Goal: Information Seeking & Learning: Learn about a topic

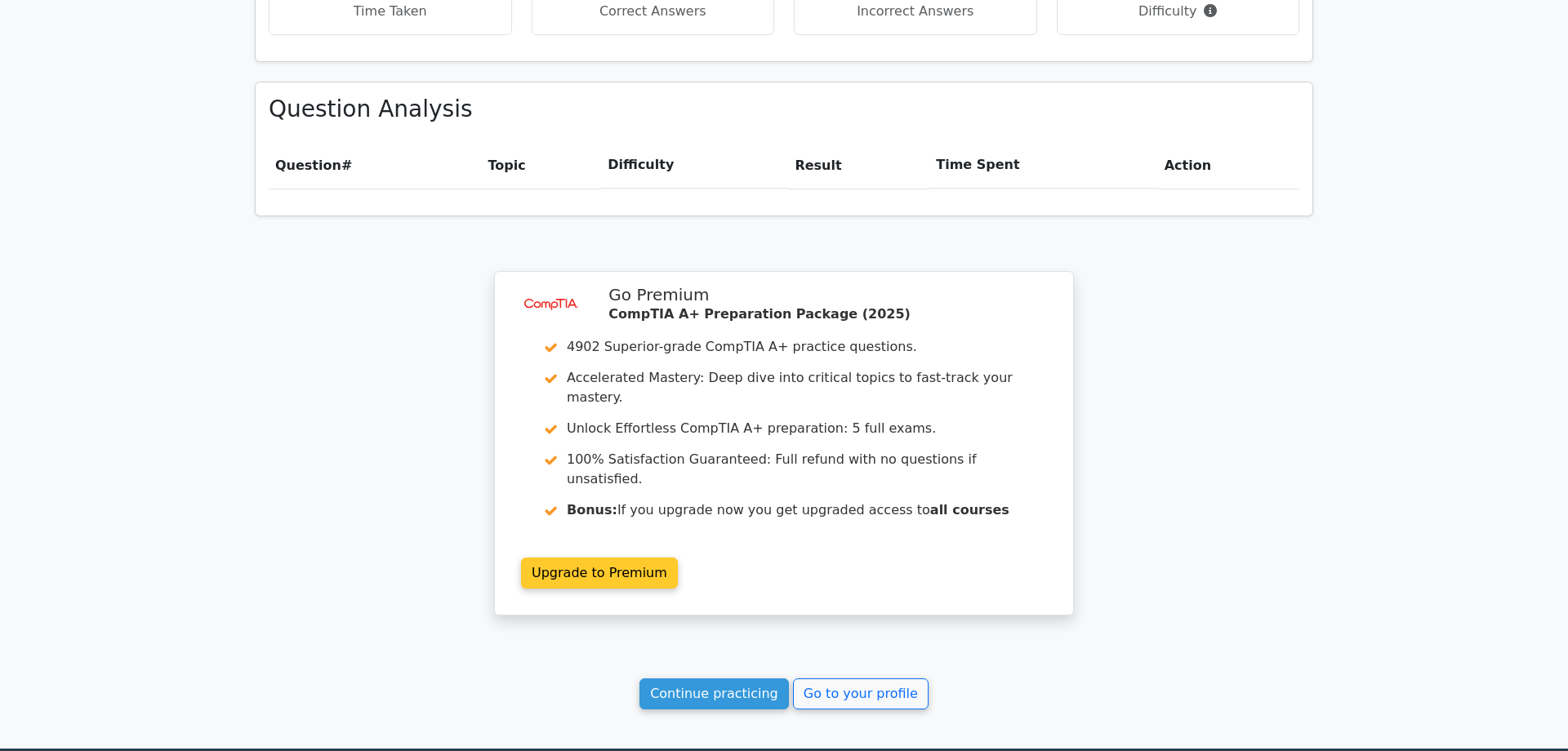
scroll to position [1126, 0]
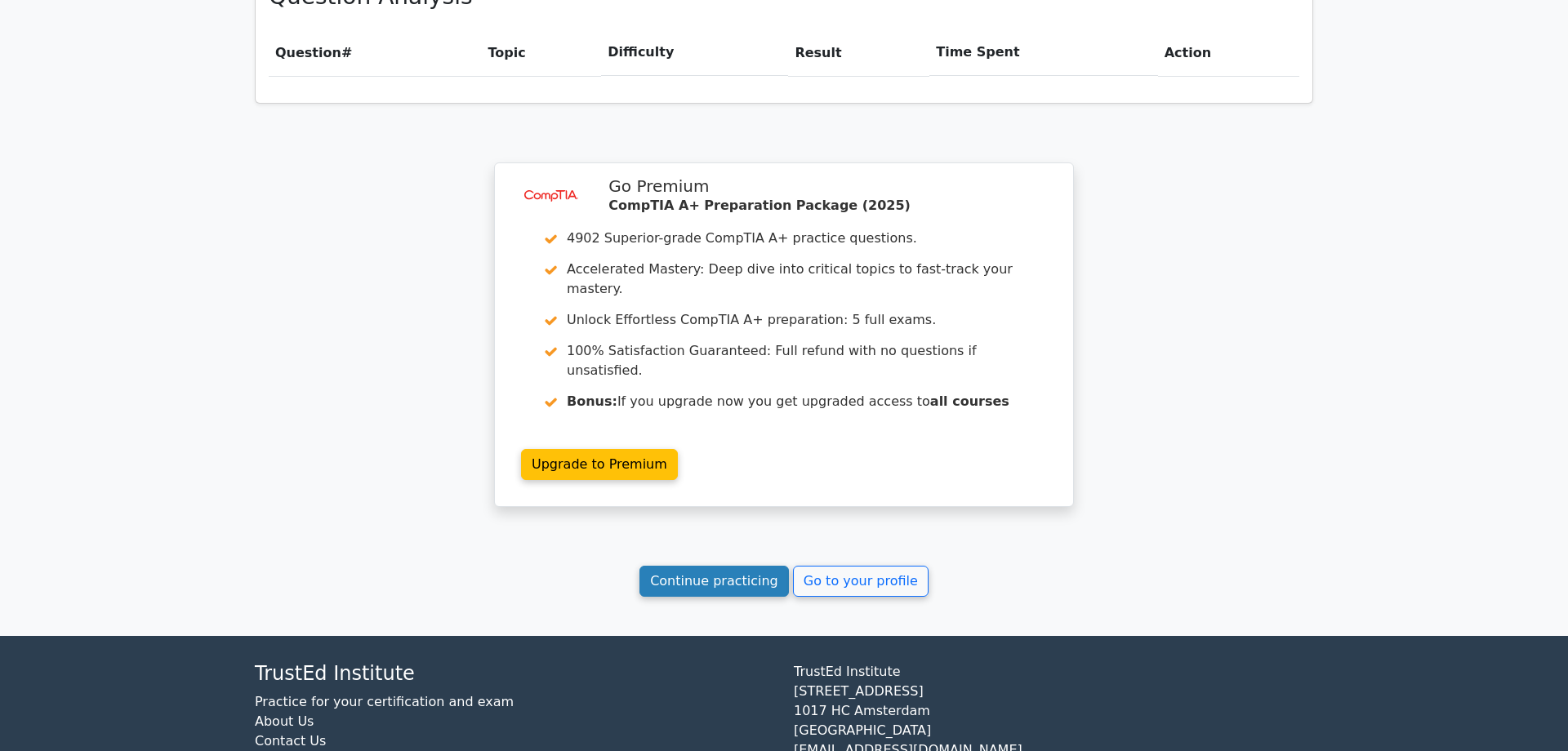
click at [747, 566] on link "Continue practicing" at bounding box center [714, 581] width 150 height 31
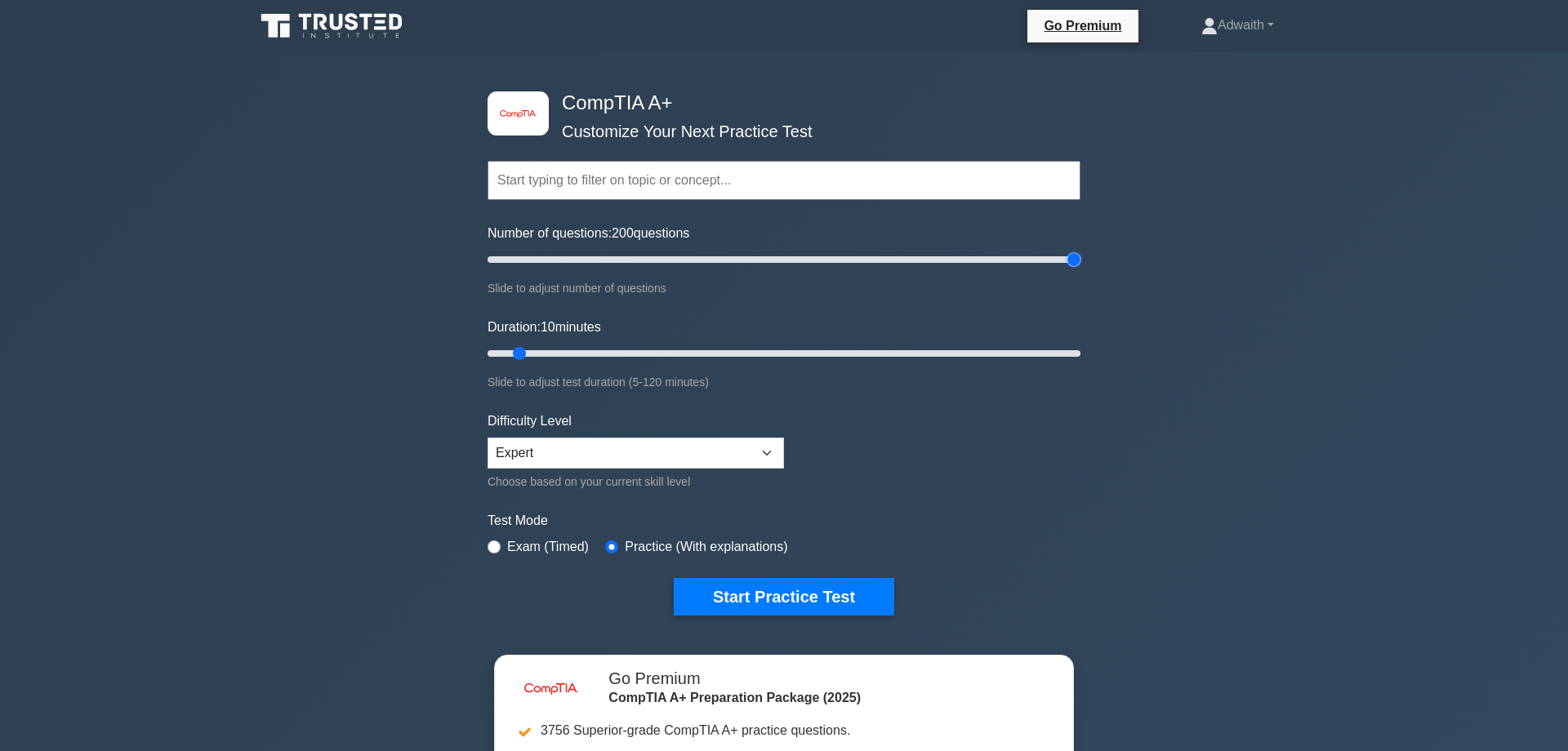
drag, startPoint x: 515, startPoint y: 260, endPoint x: 1139, endPoint y: 217, distance: 625.5
type input "200"
click at [1080, 249] on input "Number of questions: 200 questions" at bounding box center [784, 259] width 592 height 20
drag, startPoint x: 650, startPoint y: 362, endPoint x: 787, endPoint y: 339, distance: 138.9
click at [1048, 346] on div "Duration: 10 minutes Slide to adjust test duration (5-120 minutes)" at bounding box center [784, 355] width 592 height 75
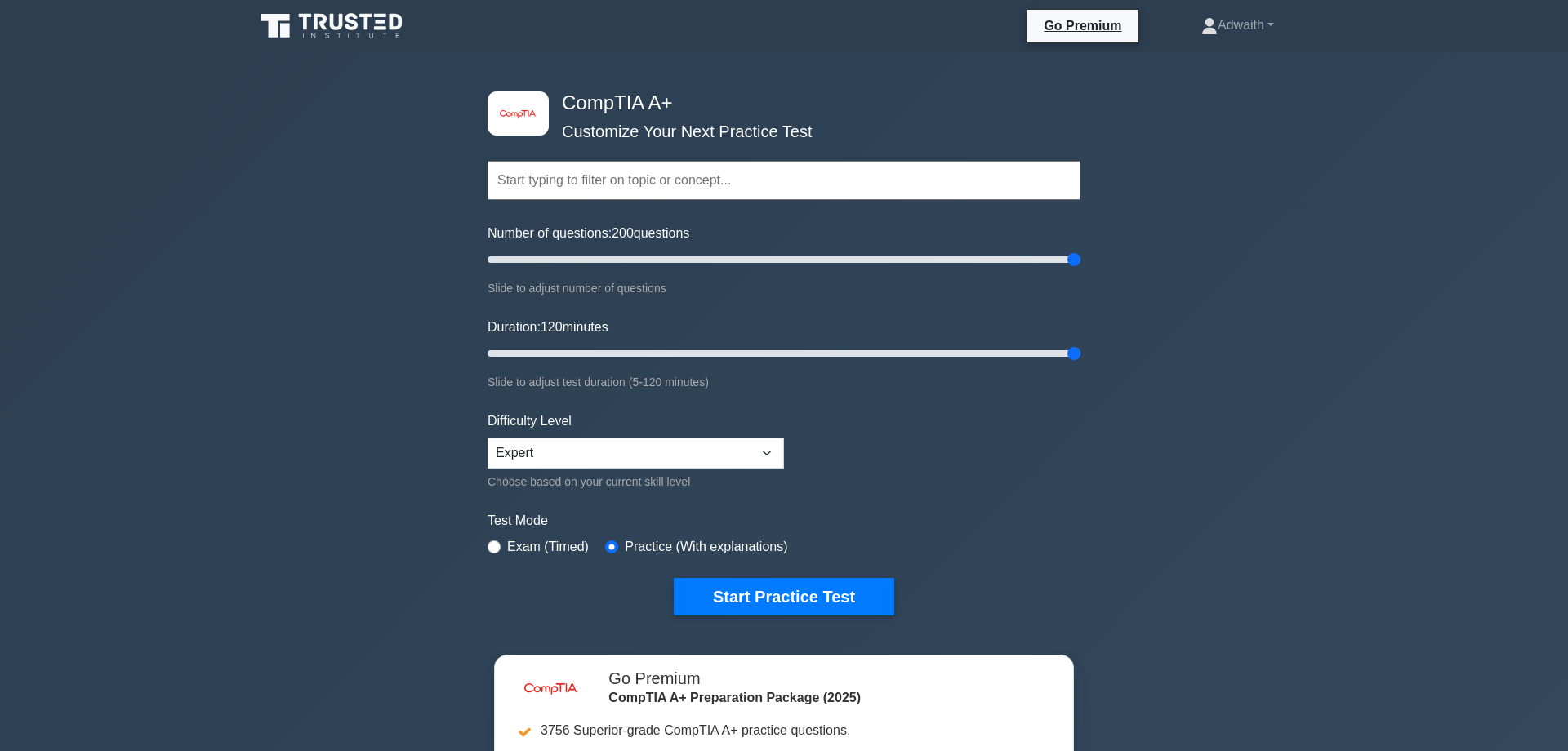
drag, startPoint x: 765, startPoint y: 354, endPoint x: 1361, endPoint y: 333, distance: 596.4
type input "120"
click at [1080, 344] on input "Duration: 120 minutes" at bounding box center [784, 353] width 592 height 20
click at [760, 450] on select "Beginner Intermediate Expert" at bounding box center [635, 452] width 296 height 31
click option "Expert" at bounding box center [0, 0] width 0 height 0
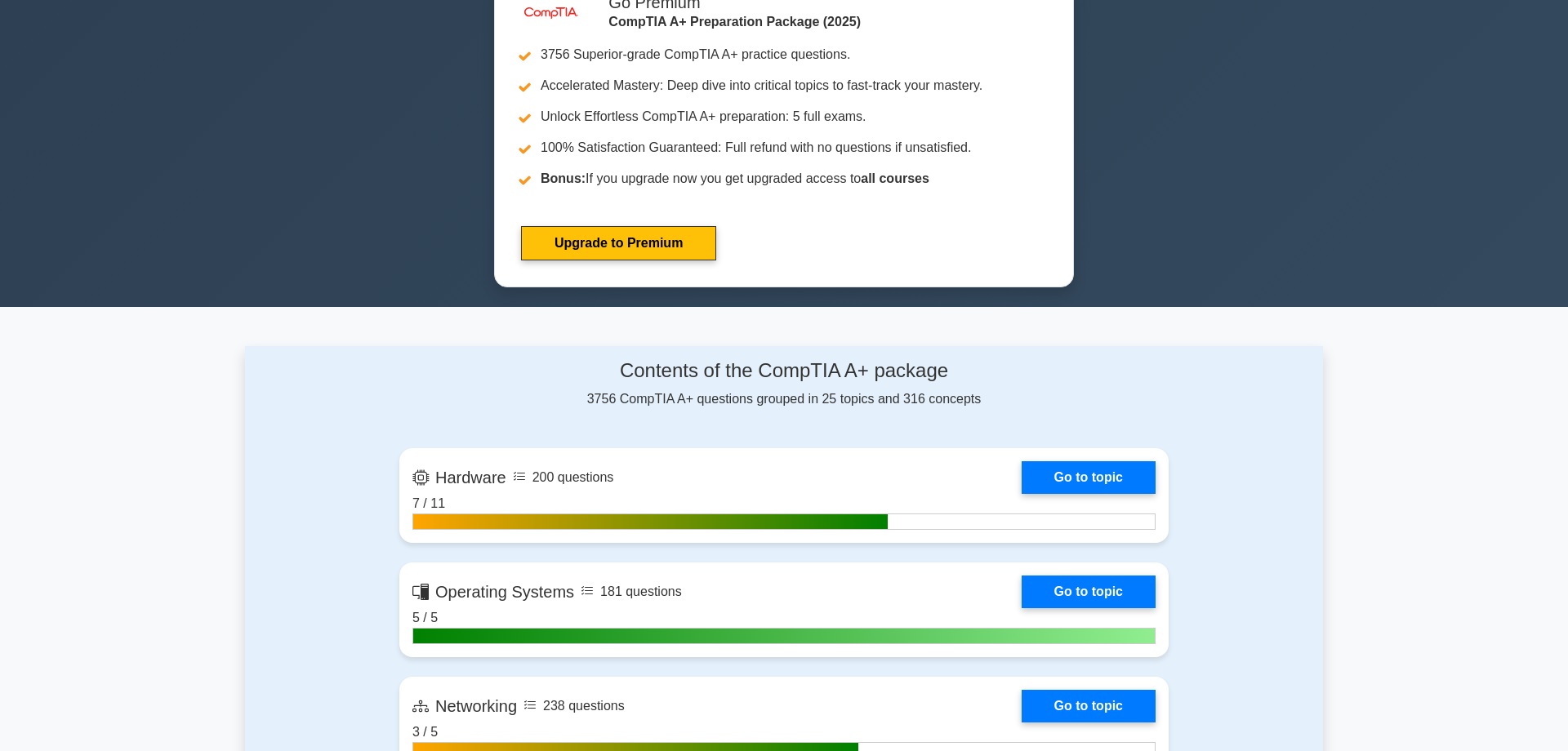
scroll to position [169, 0]
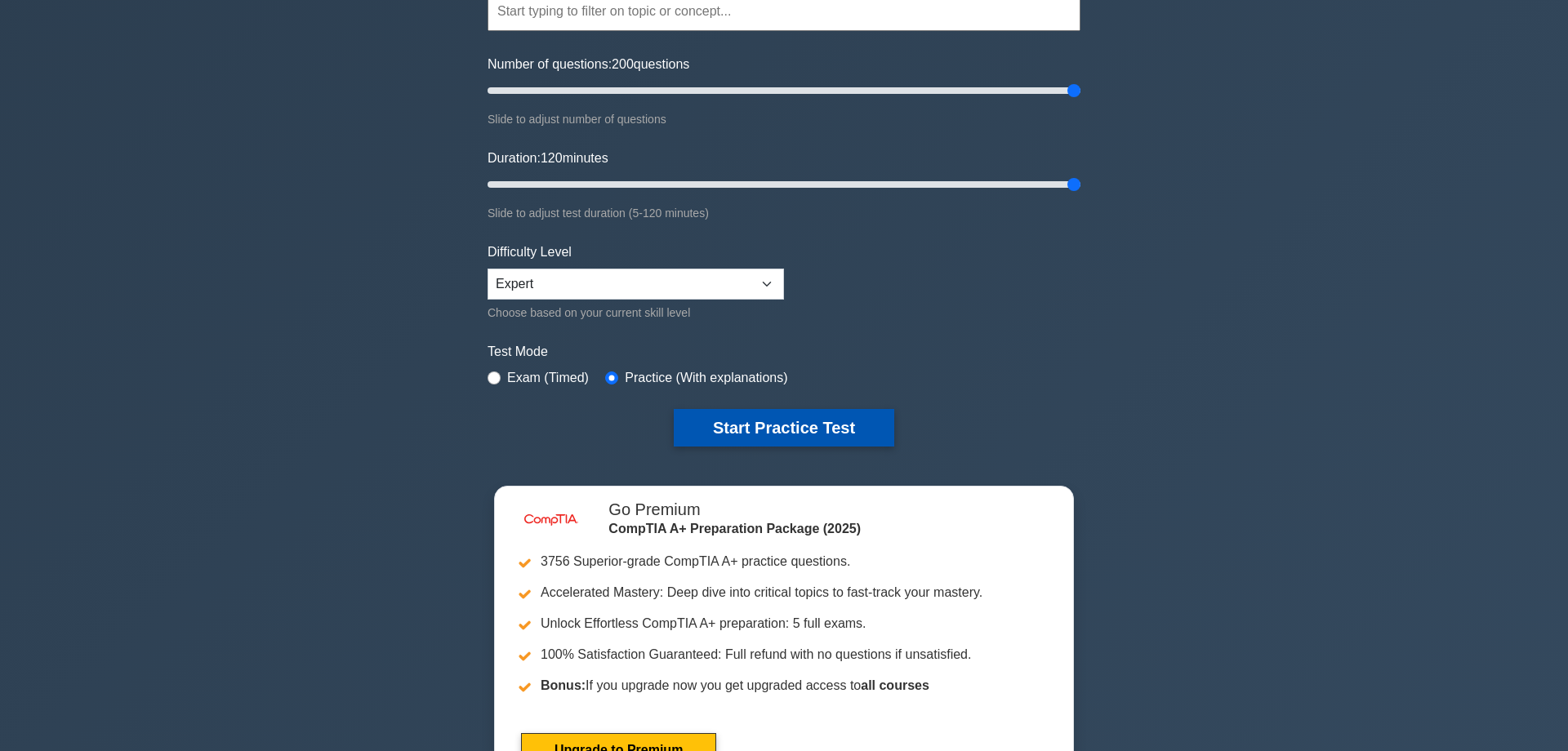
click at [855, 422] on button "Start Practice Test" at bounding box center [784, 428] width 221 height 37
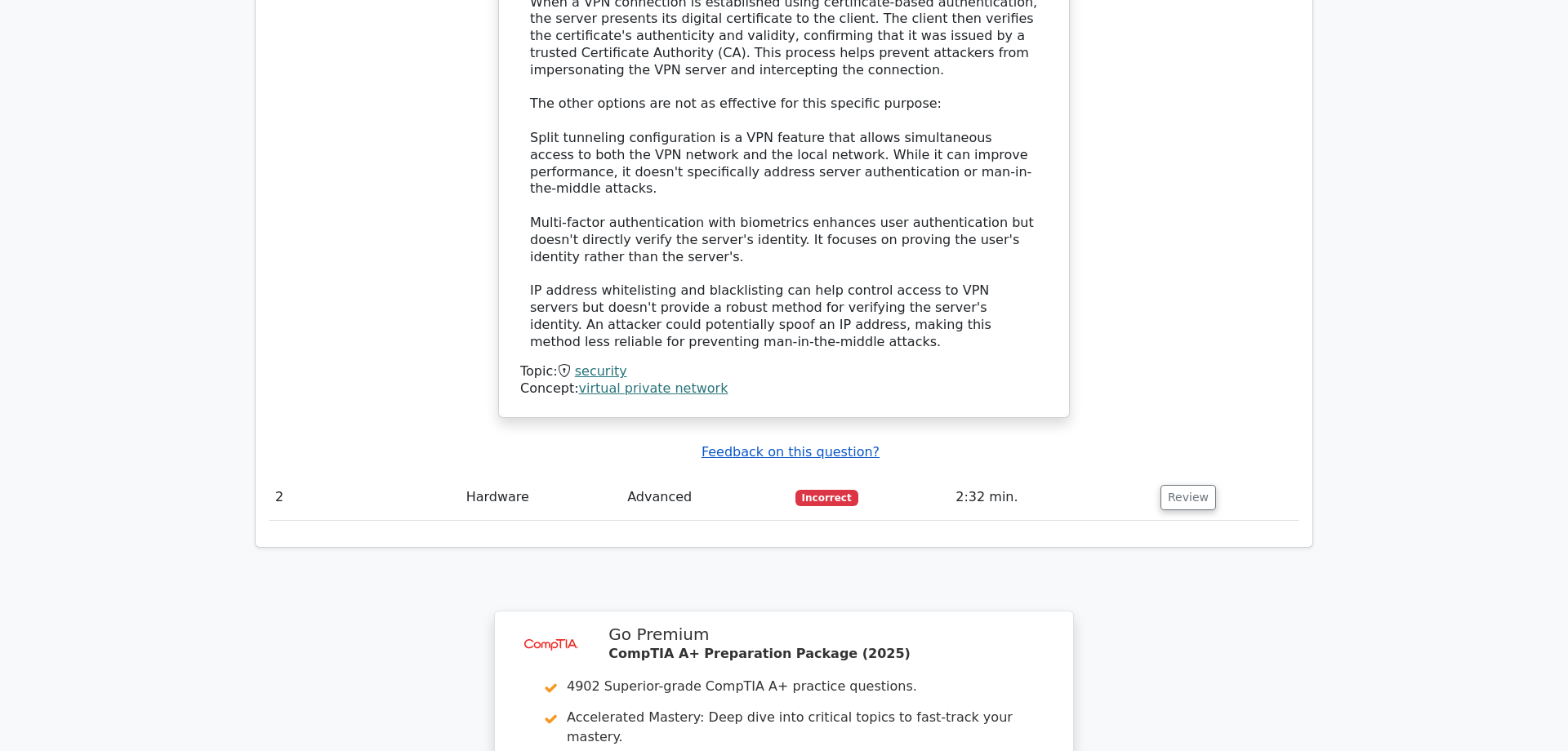
scroll to position [2119, 0]
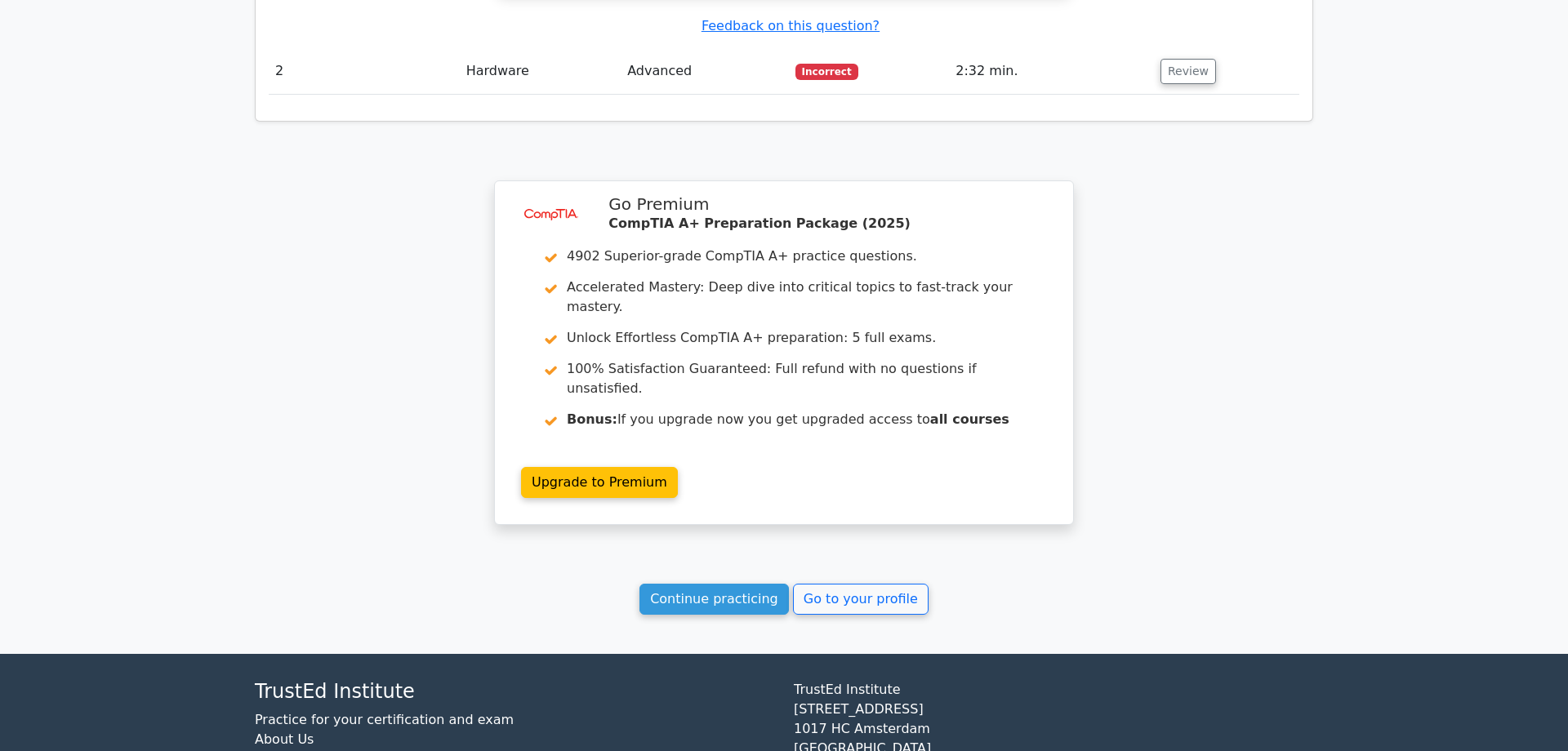
drag, startPoint x: 723, startPoint y: 500, endPoint x: 732, endPoint y: 484, distance: 18.4
click at [729, 584] on link "Continue practicing" at bounding box center [714, 599] width 150 height 31
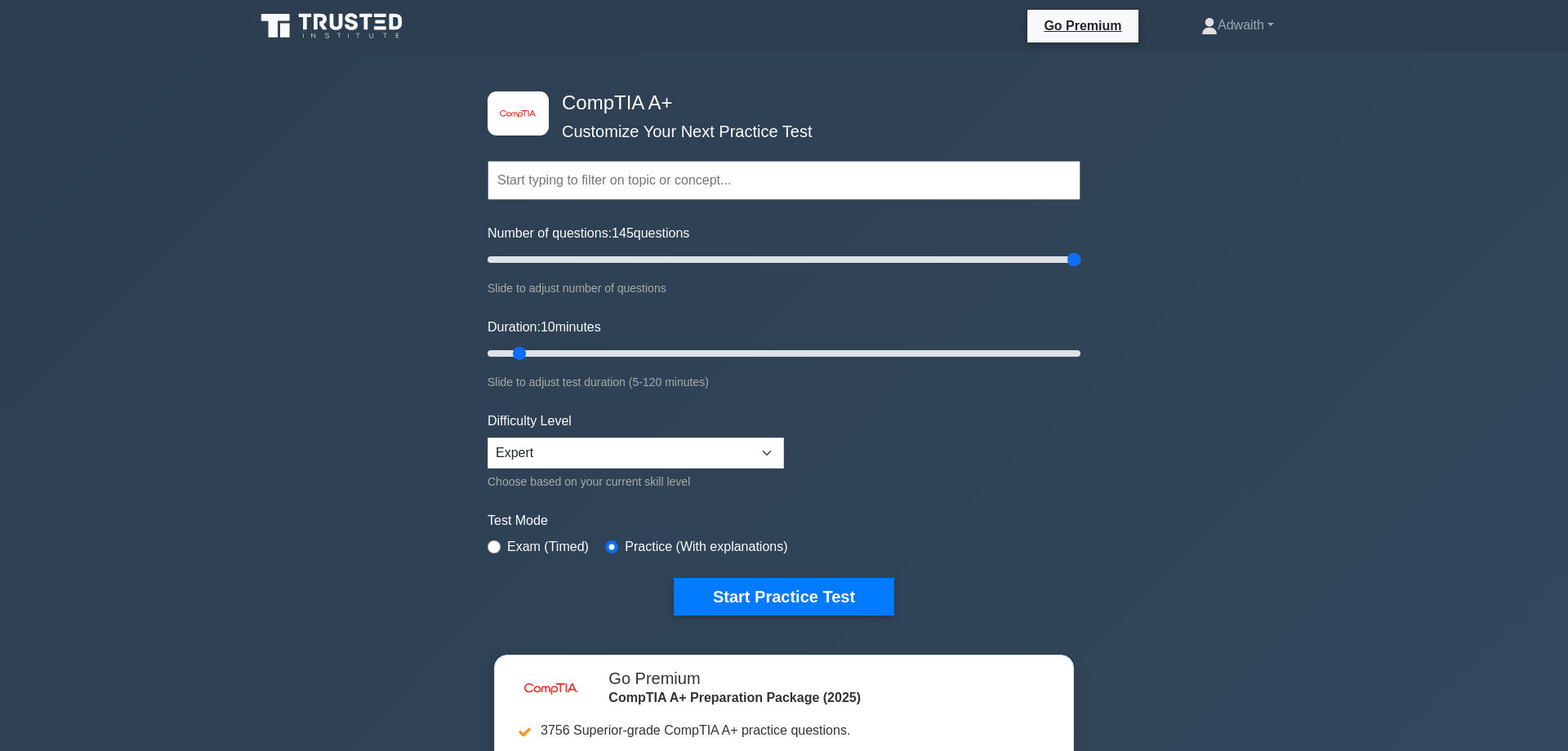
drag, startPoint x: 637, startPoint y: 262, endPoint x: 1280, endPoint y: 276, distance: 643.2
type input "200"
click at [1080, 269] on input "Number of questions: 145 questions" at bounding box center [784, 259] width 592 height 20
drag, startPoint x: 691, startPoint y: 354, endPoint x: 1348, endPoint y: 387, distance: 657.8
type input "120"
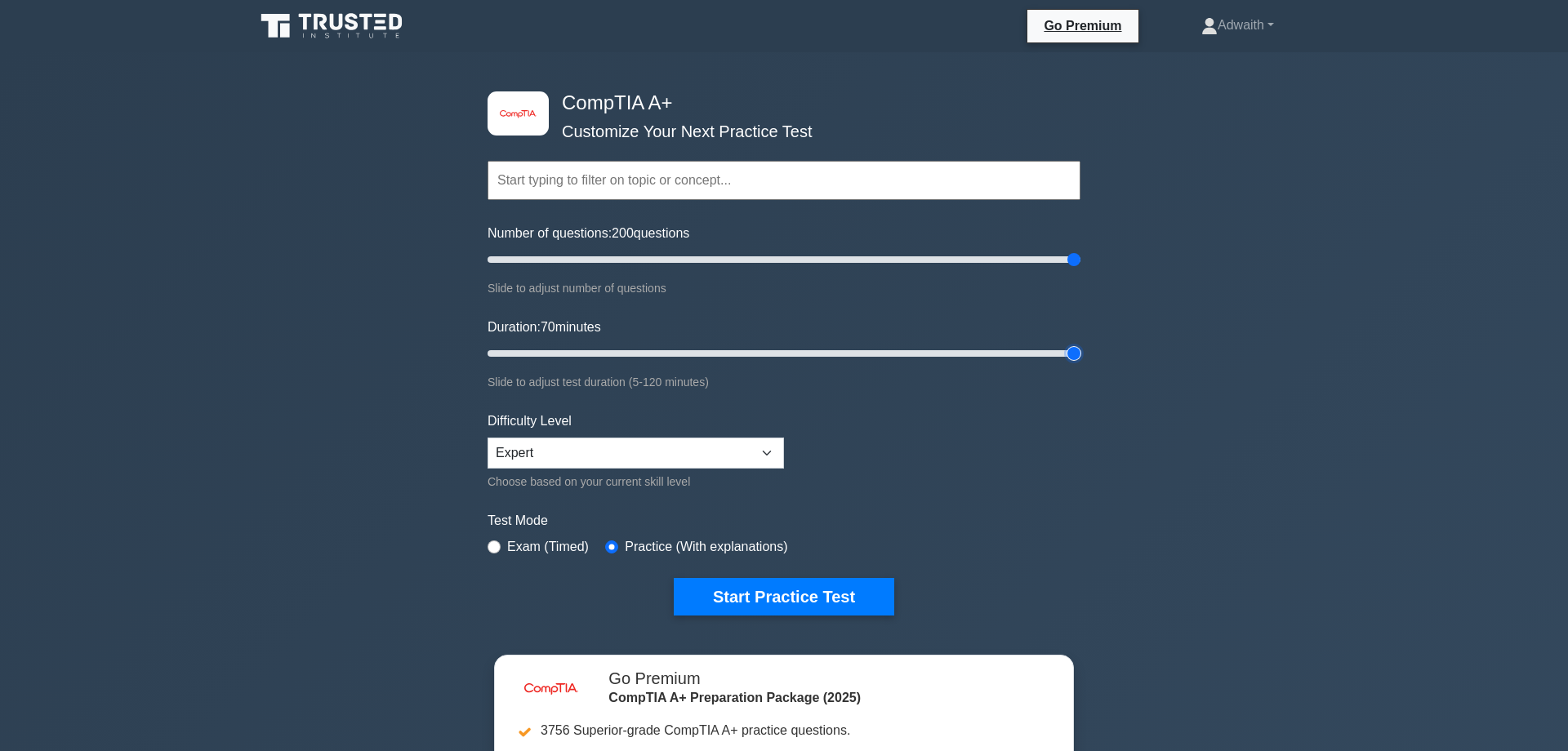
click at [1080, 363] on input "Duration: 70 minutes" at bounding box center [784, 353] width 592 height 20
drag, startPoint x: 538, startPoint y: 541, endPoint x: 543, endPoint y: 533, distance: 9.4
click at [542, 534] on div "Test Mode Exam (Timed) Practice (With explanations)" at bounding box center [784, 534] width 592 height 48
click at [637, 549] on label "Practice (With explanations)" at bounding box center [706, 546] width 163 height 20
click at [510, 546] on label "Exam (Timed)" at bounding box center [548, 546] width 81 height 20
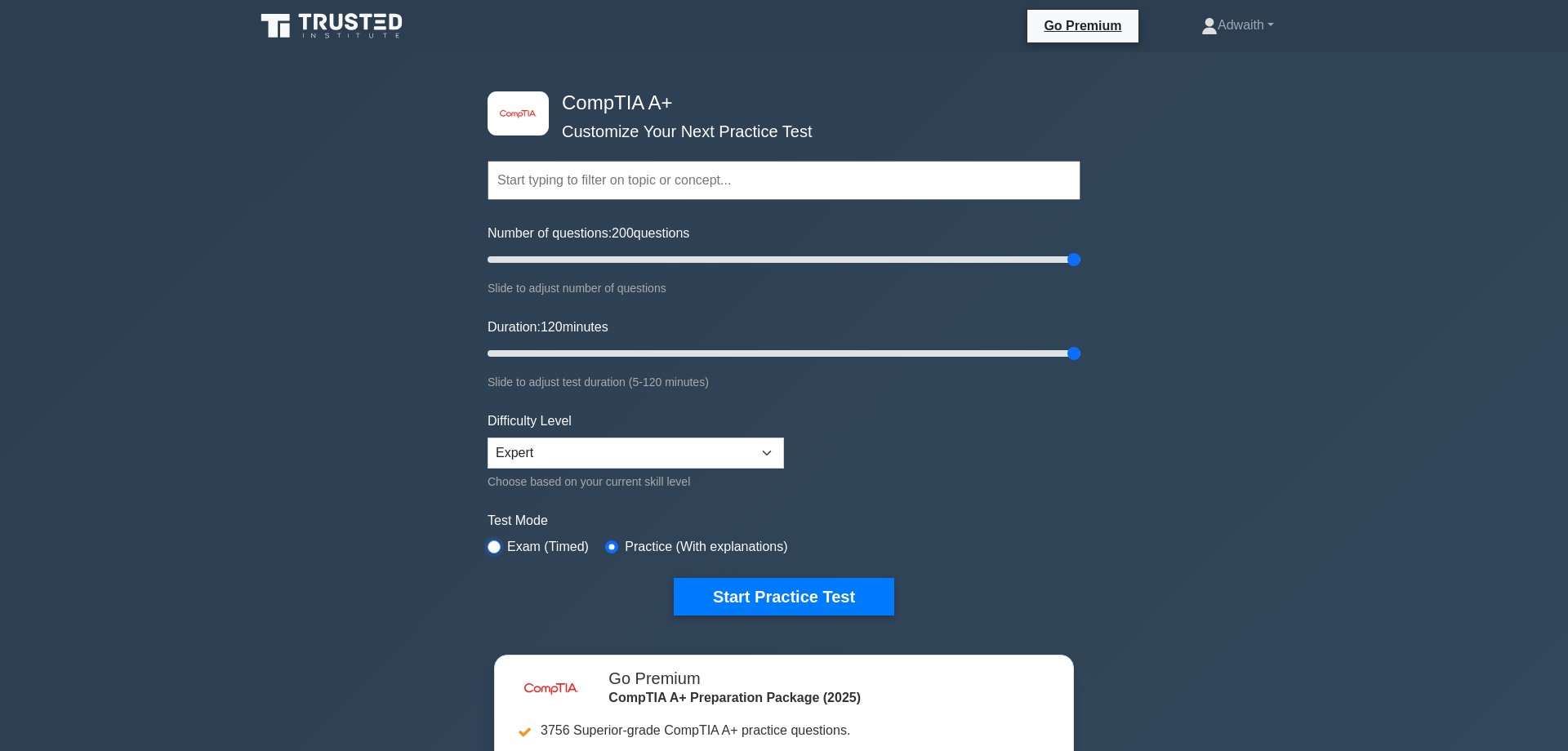
drag, startPoint x: 495, startPoint y: 542, endPoint x: 505, endPoint y: 538, distance: 10.8
click at [495, 541] on input "radio" at bounding box center [494, 546] width 13 height 13
radio input "true"
click at [612, 546] on input "radio" at bounding box center [611, 546] width 13 height 13
radio input "true"
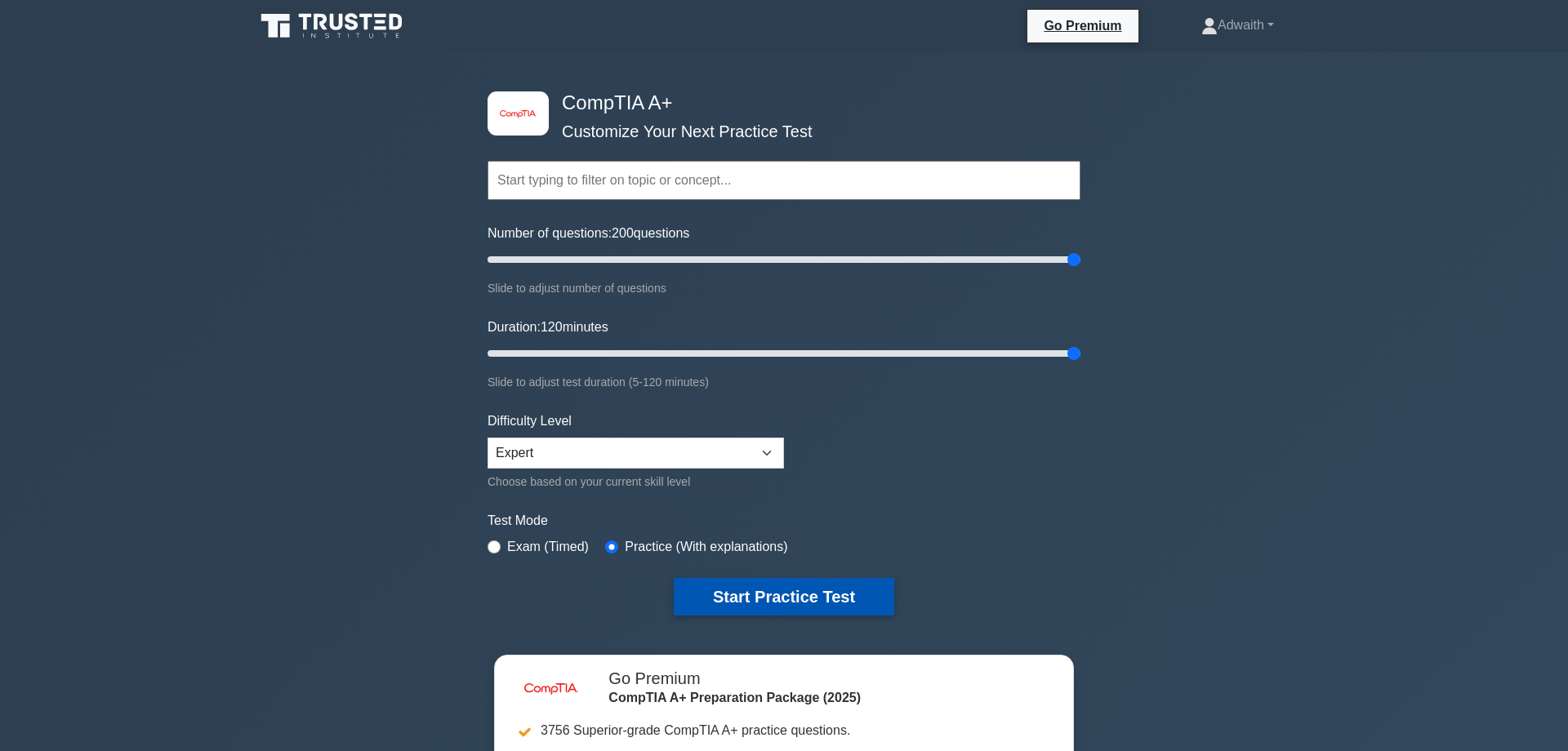
click at [764, 596] on button "Start Practice Test" at bounding box center [784, 597] width 221 height 37
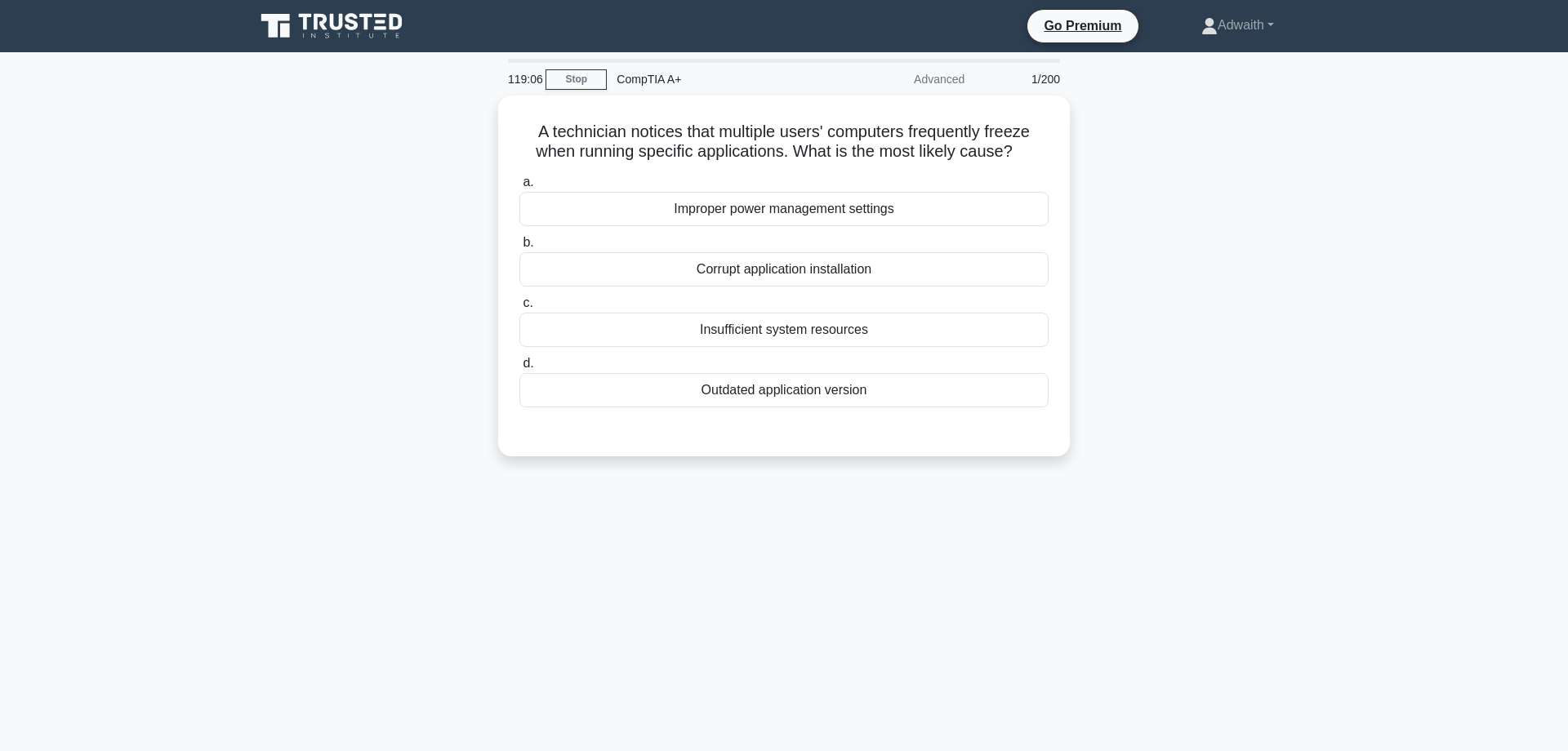
drag, startPoint x: 1141, startPoint y: 652, endPoint x: 1282, endPoint y: 652, distance: 141.0
click at [1144, 651] on div "119:06 Stop CompTIA A+ Advanced 1/200 A technician notices that multiple users'…" at bounding box center [783, 467] width 1077 height 816
click at [1389, 365] on main "118:41 Stop CompTIA A+ Advanced 1/200 A technician notices that multiple users'…" at bounding box center [784, 467] width 1568 height 829
click at [785, 404] on div "Outdated application version" at bounding box center [784, 386] width 529 height 35
click at [520, 365] on input "d. Outdated application version" at bounding box center [520, 359] width 0 height 10
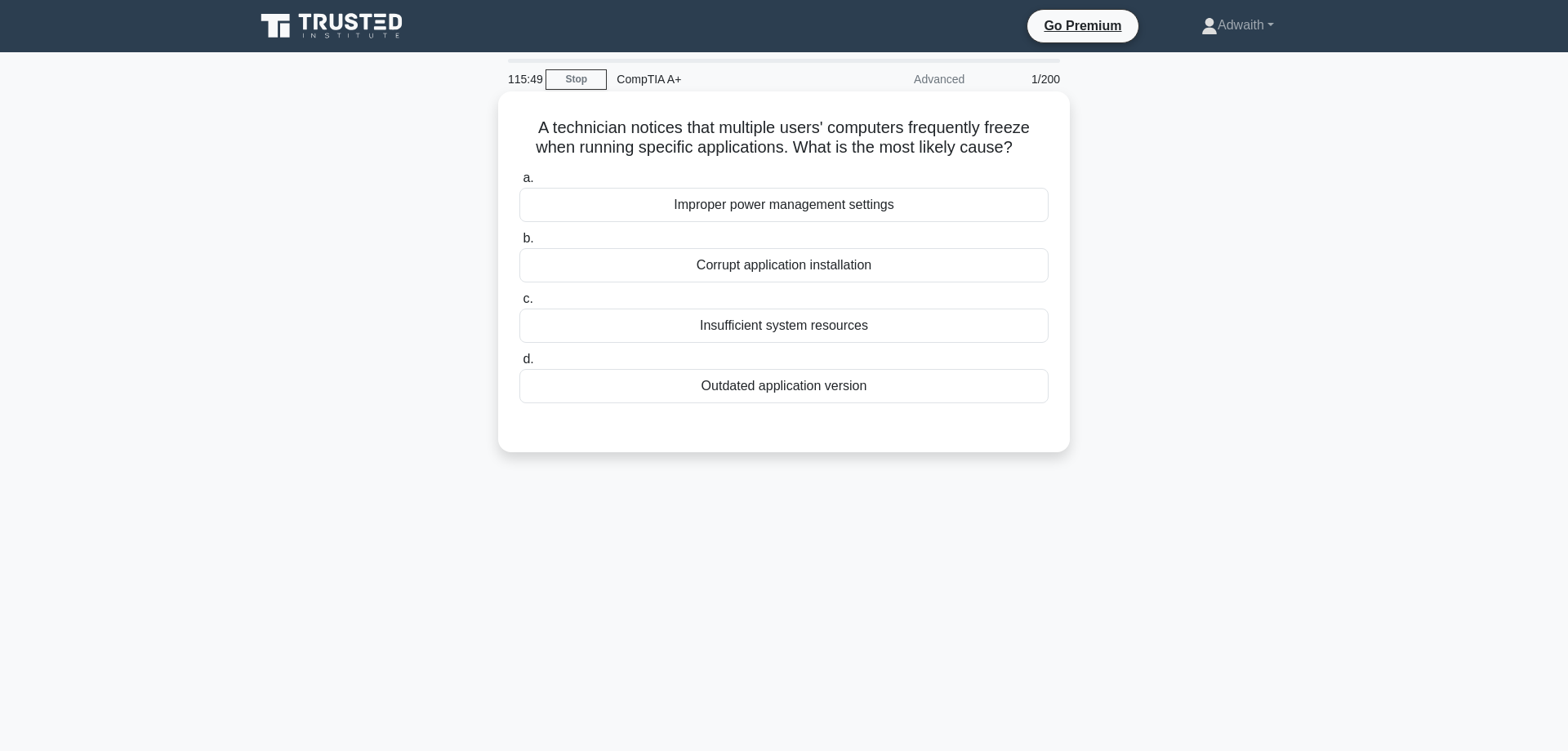
radio input "true"
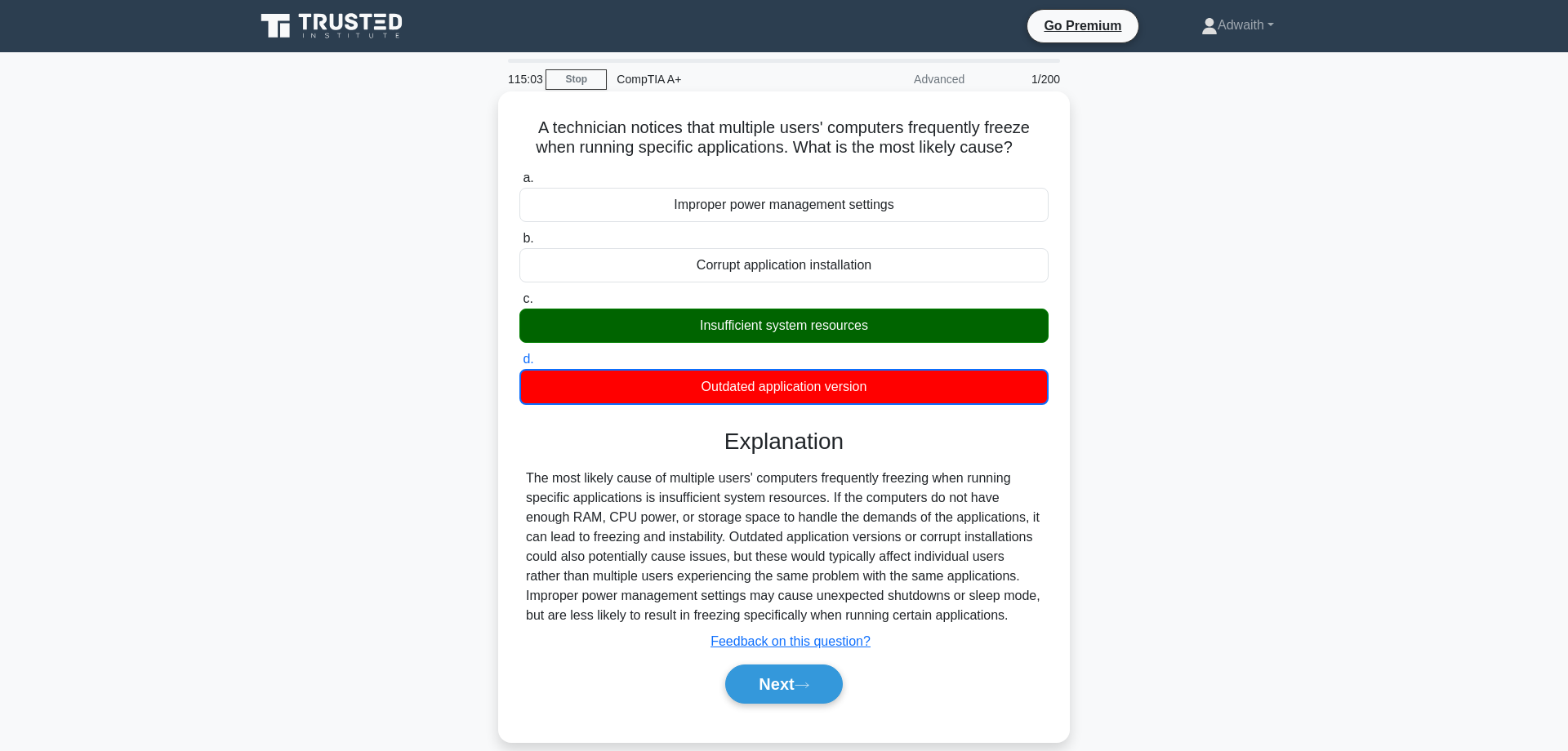
scroll to position [131, 0]
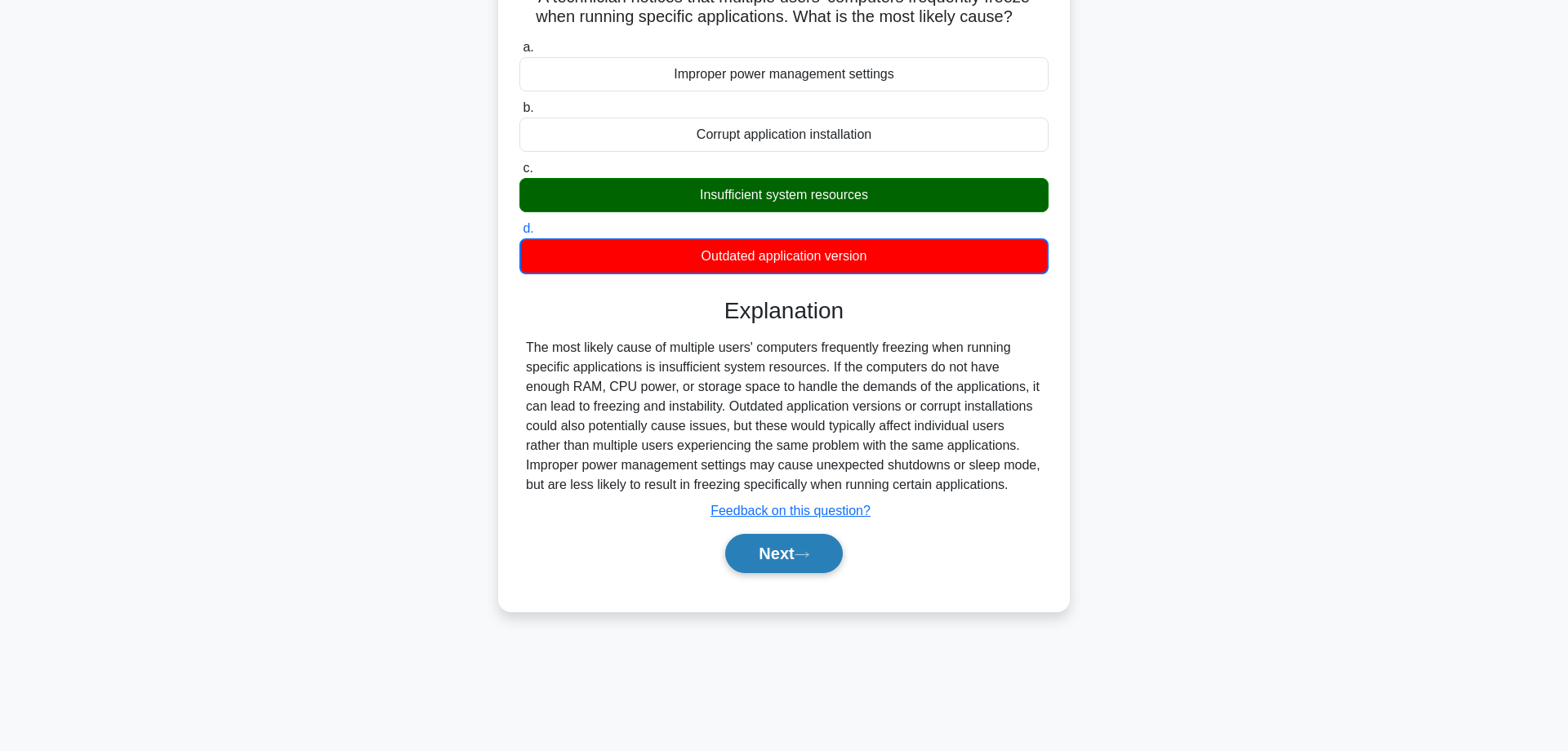
click at [774, 573] on button "Next" at bounding box center [783, 553] width 117 height 39
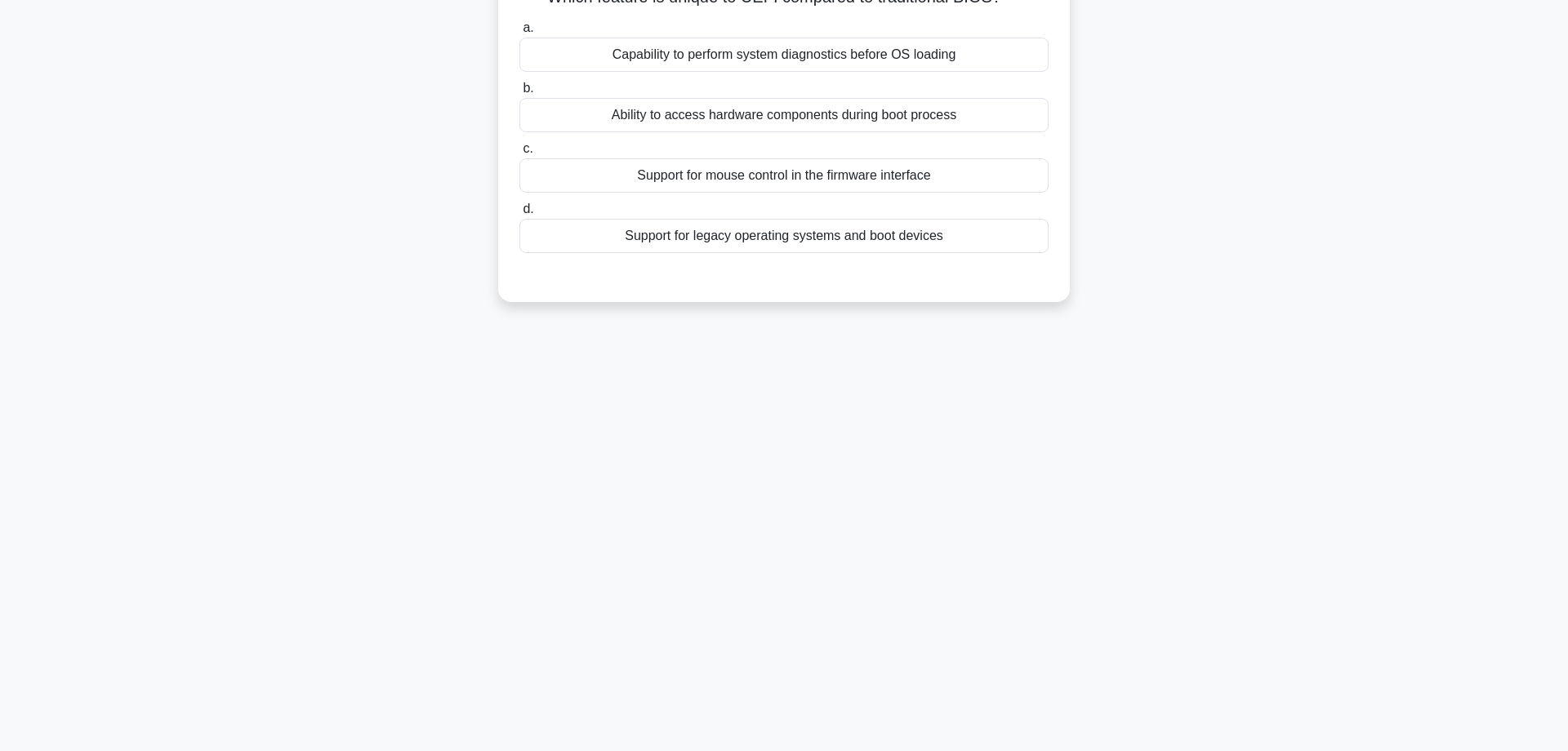
scroll to position [0, 0]
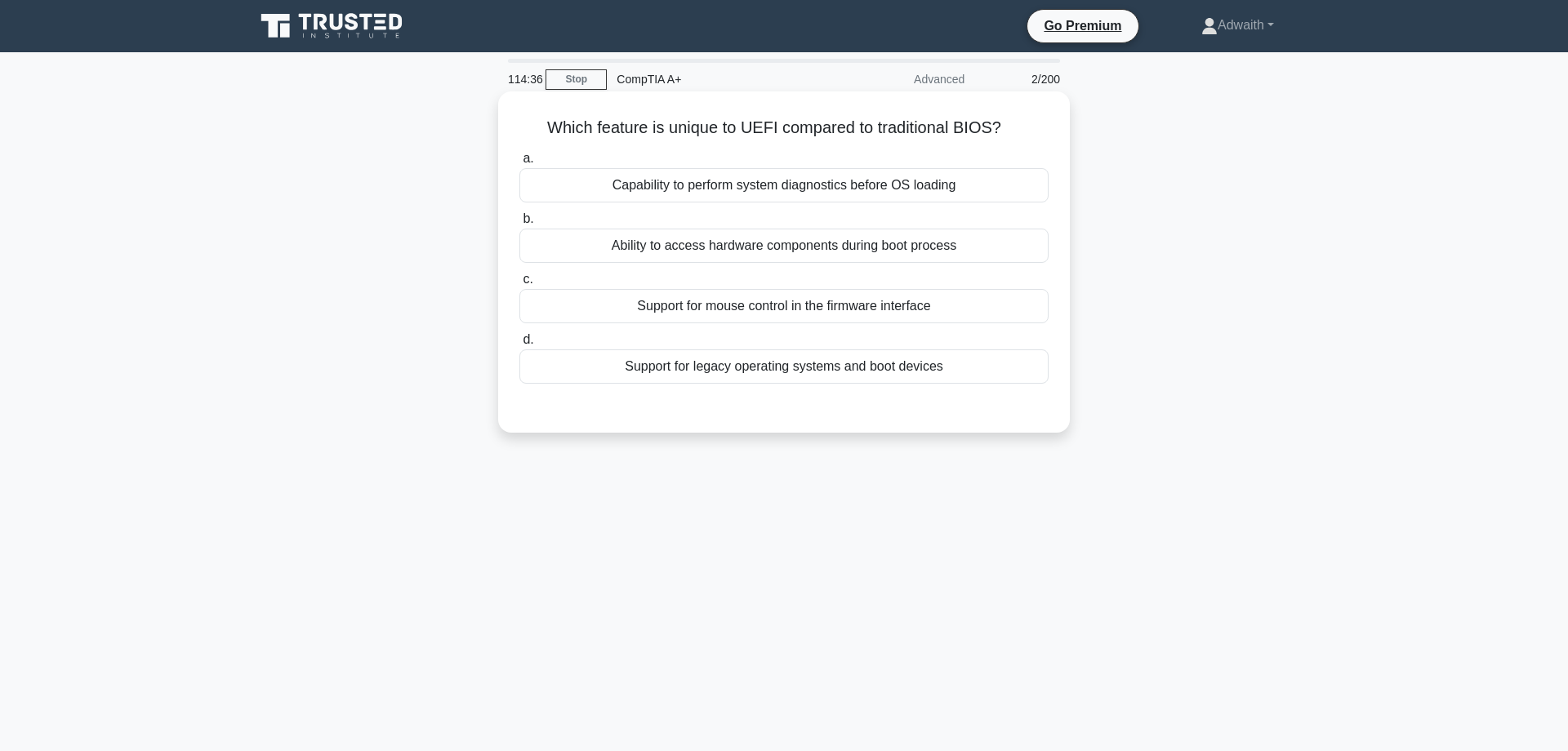
click at [950, 368] on div "Support for legacy operating systems and boot devices" at bounding box center [784, 366] width 529 height 35
click at [520, 346] on input "d. Support for legacy operating systems and boot devices" at bounding box center [520, 339] width 0 height 10
radio input "true"
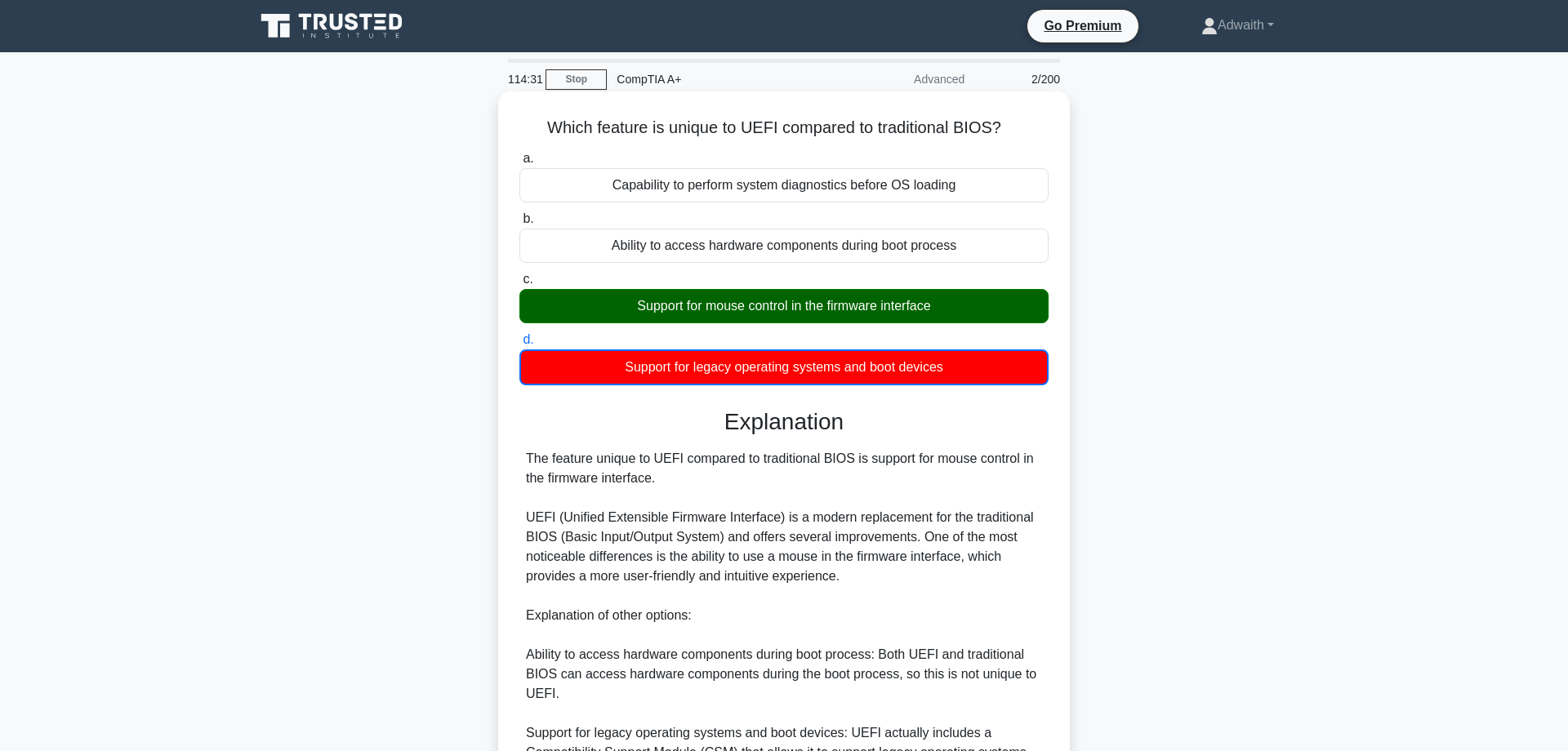
scroll to position [169, 0]
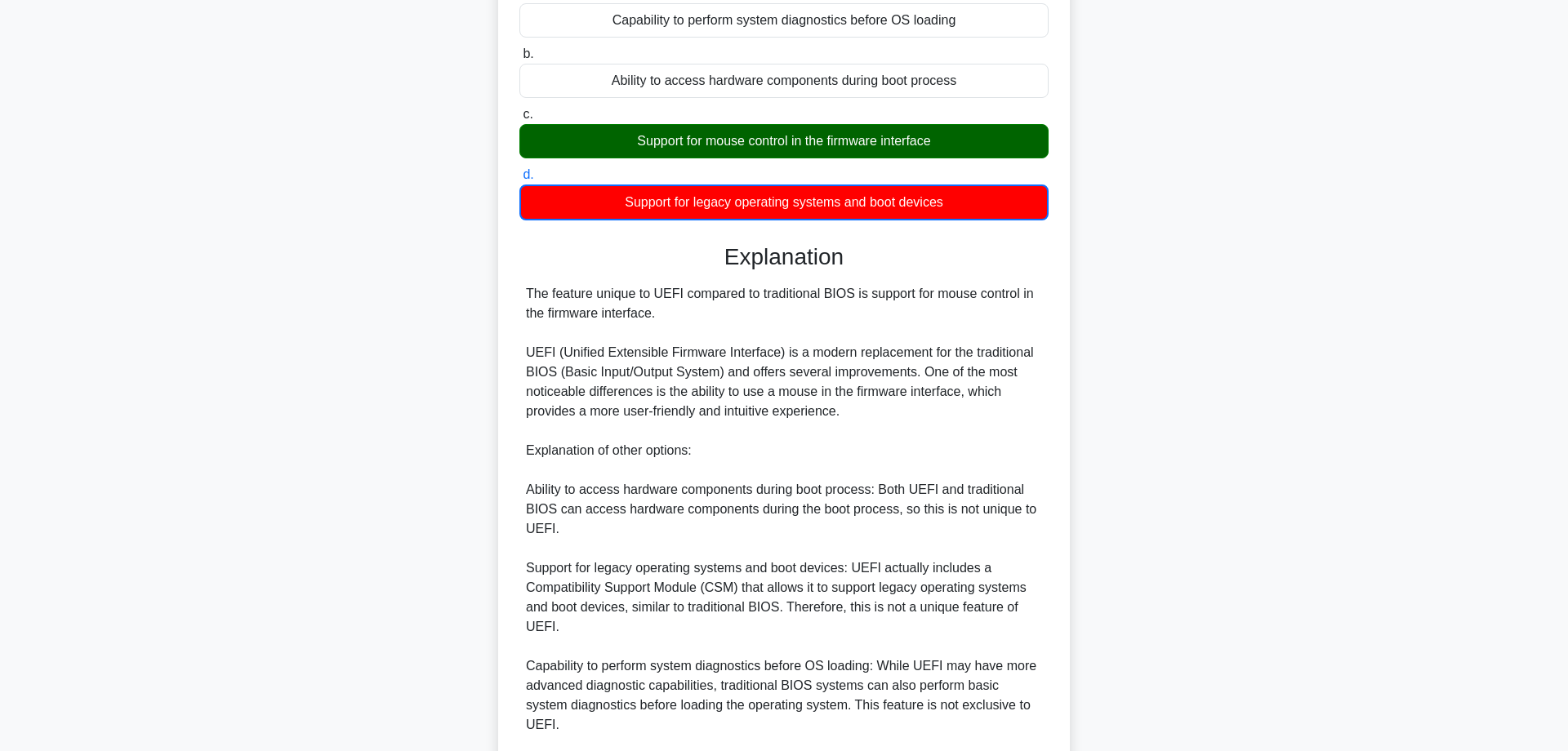
click at [1271, 307] on div "Which feature is unique to UEFI compared to traditional BIOS? .spinner_0XTQ{tra…" at bounding box center [783, 428] width 1077 height 1003
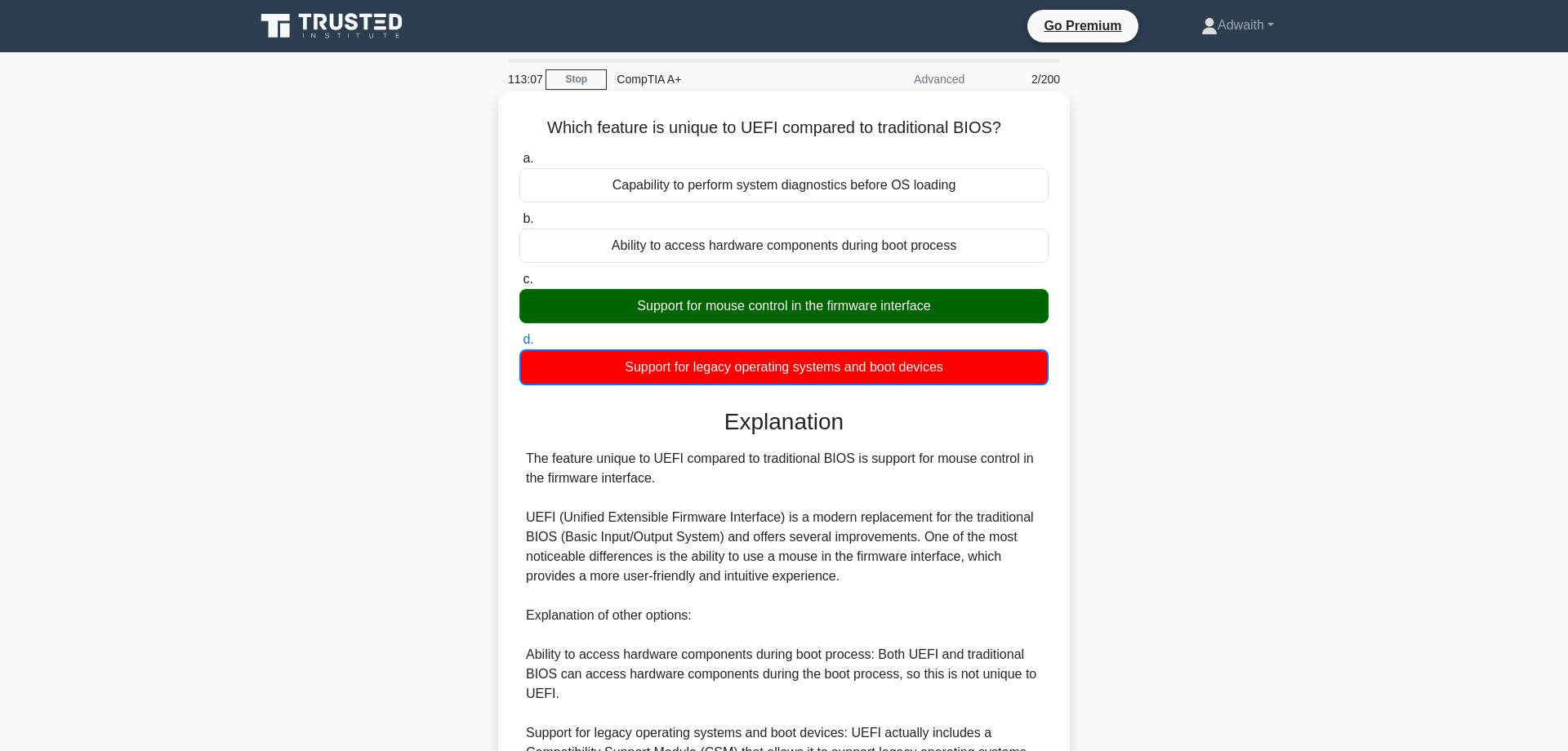
scroll to position [356, 0]
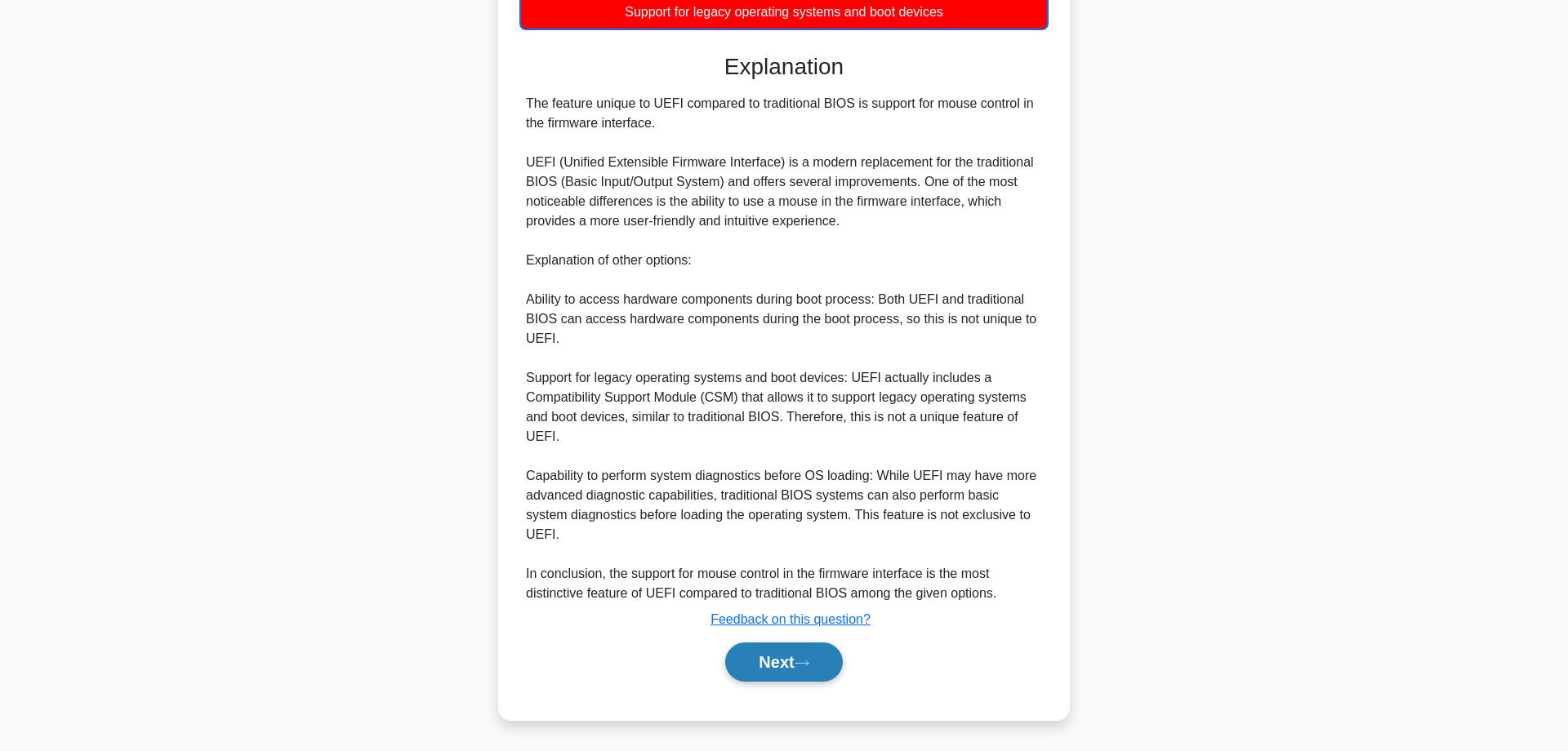
click at [788, 654] on button "Next" at bounding box center [783, 662] width 117 height 39
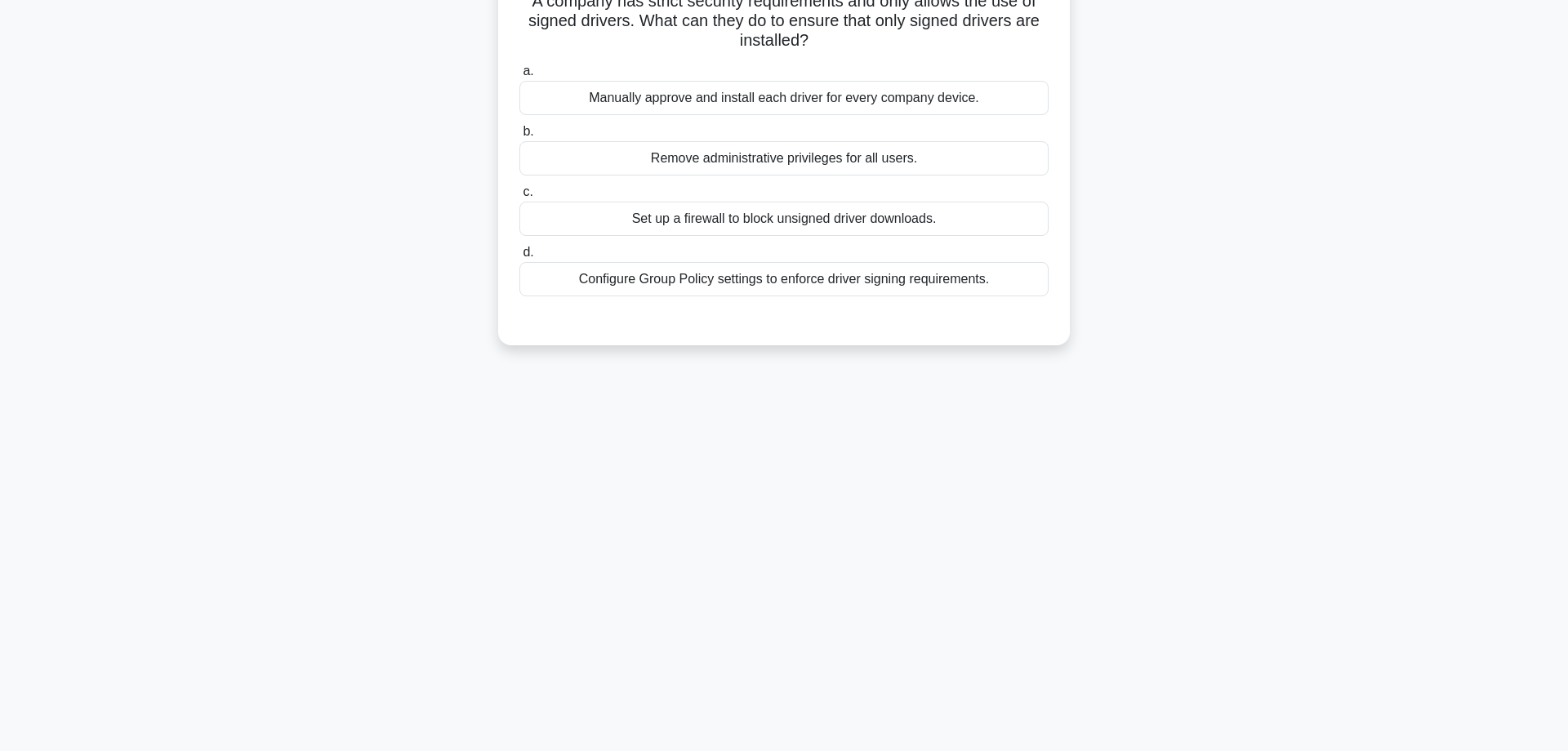
scroll to position [0, 0]
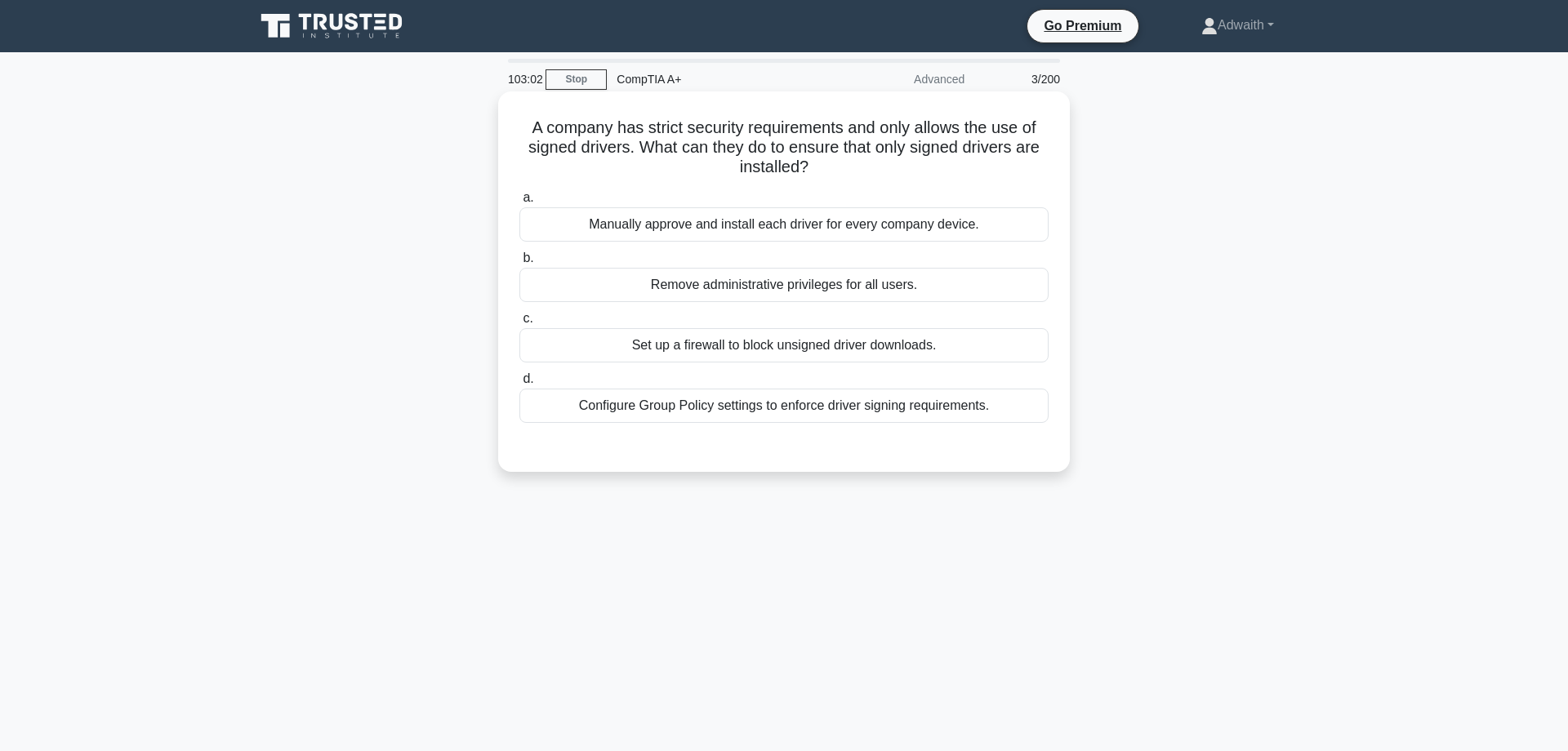
click at [867, 411] on div "Configure Group Policy settings to enforce driver signing requirements." at bounding box center [784, 405] width 529 height 35
click at [520, 385] on input "d. Configure Group Policy settings to enforce driver signing requirements." at bounding box center [520, 378] width 0 height 10
radio input "true"
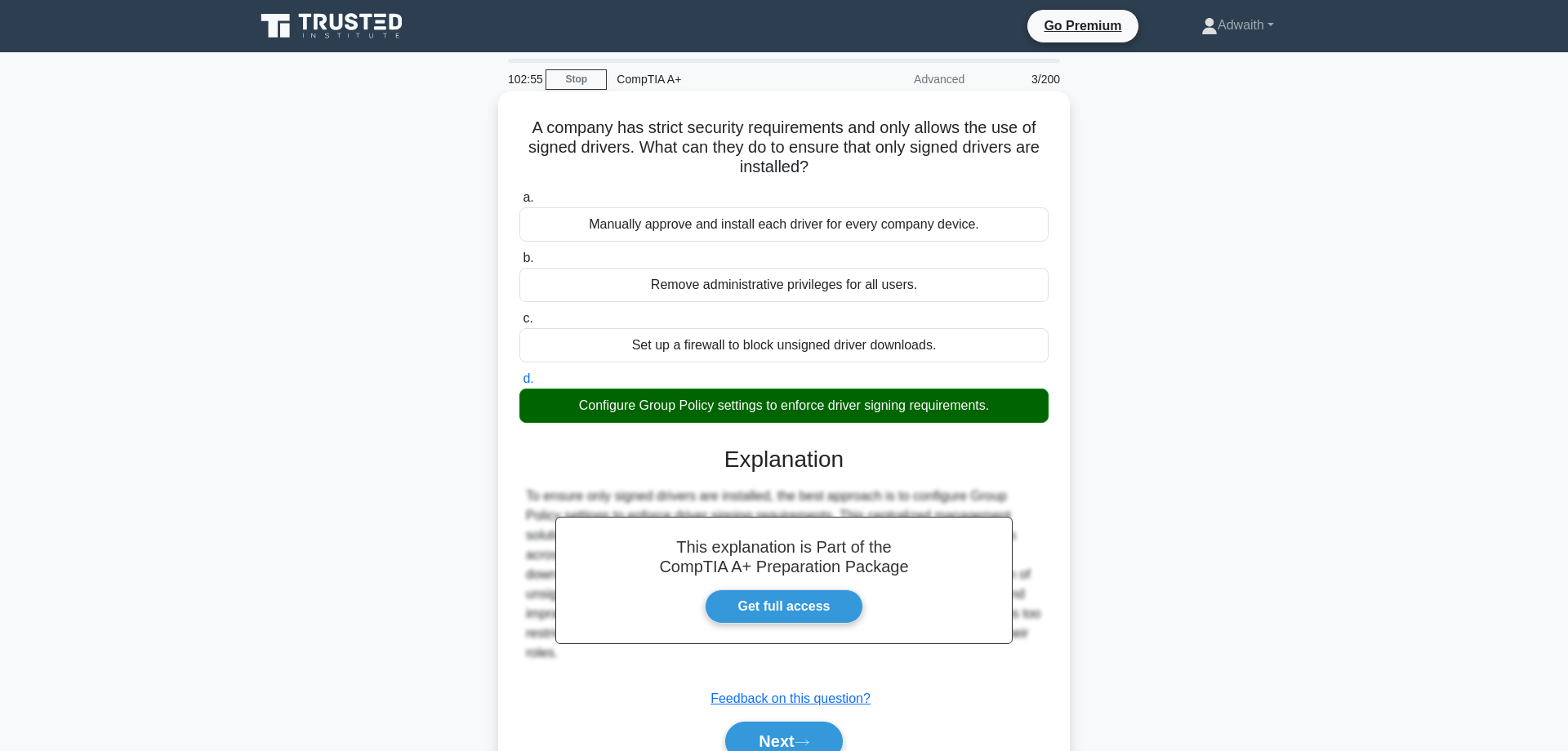
drag, startPoint x: 514, startPoint y: 126, endPoint x: 863, endPoint y: 169, distance: 351.6
click at [863, 169] on div "A company has strict security requirements and only allows the use of signed dr…" at bounding box center [784, 446] width 559 height 695
copy icon ".spinner_0XTQ{transform-origin:center;animation:spinner_y6GP .75s linear infini…"
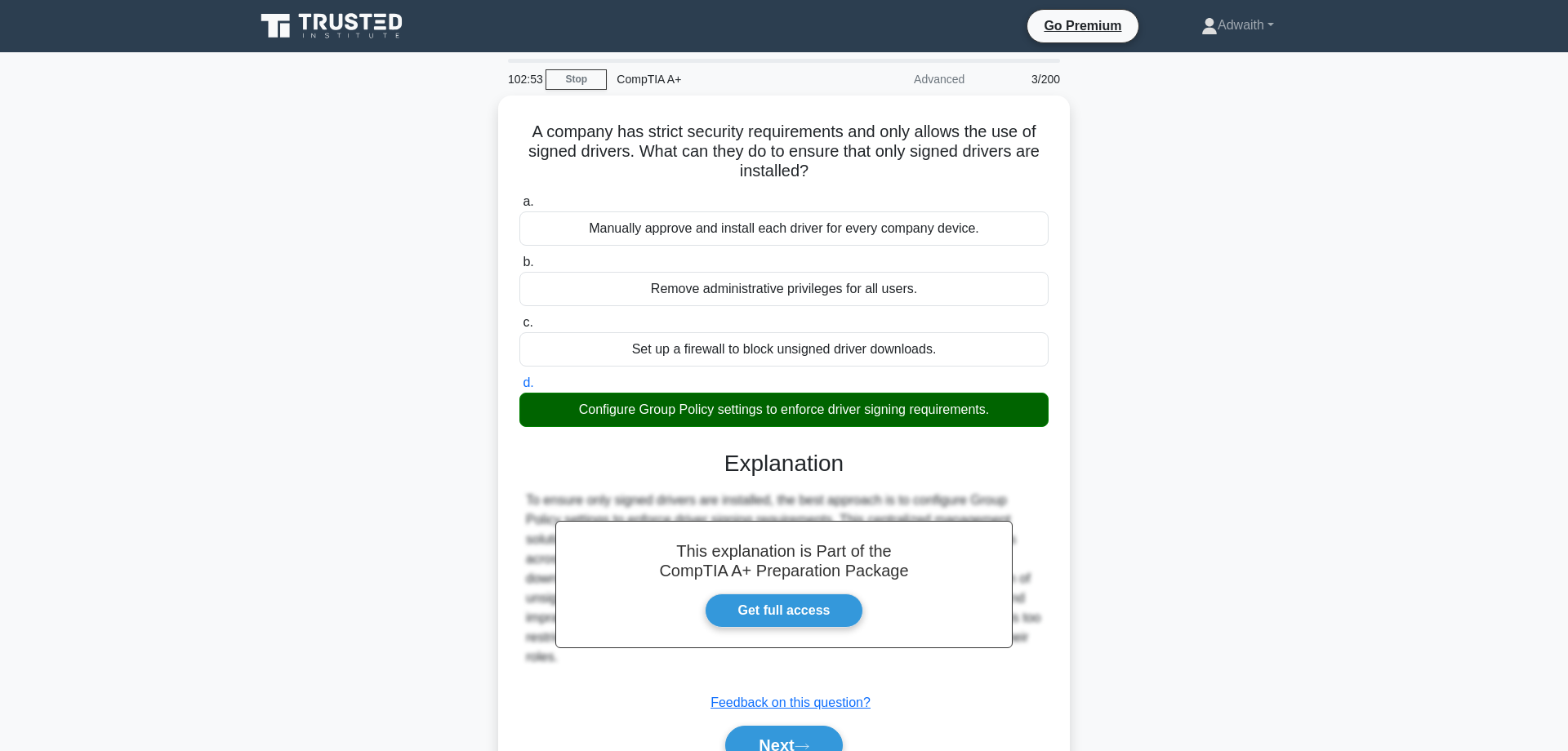
click at [260, 163] on div "A company has strict security requirements and only allows the use of signed dr…" at bounding box center [783, 459] width 1077 height 728
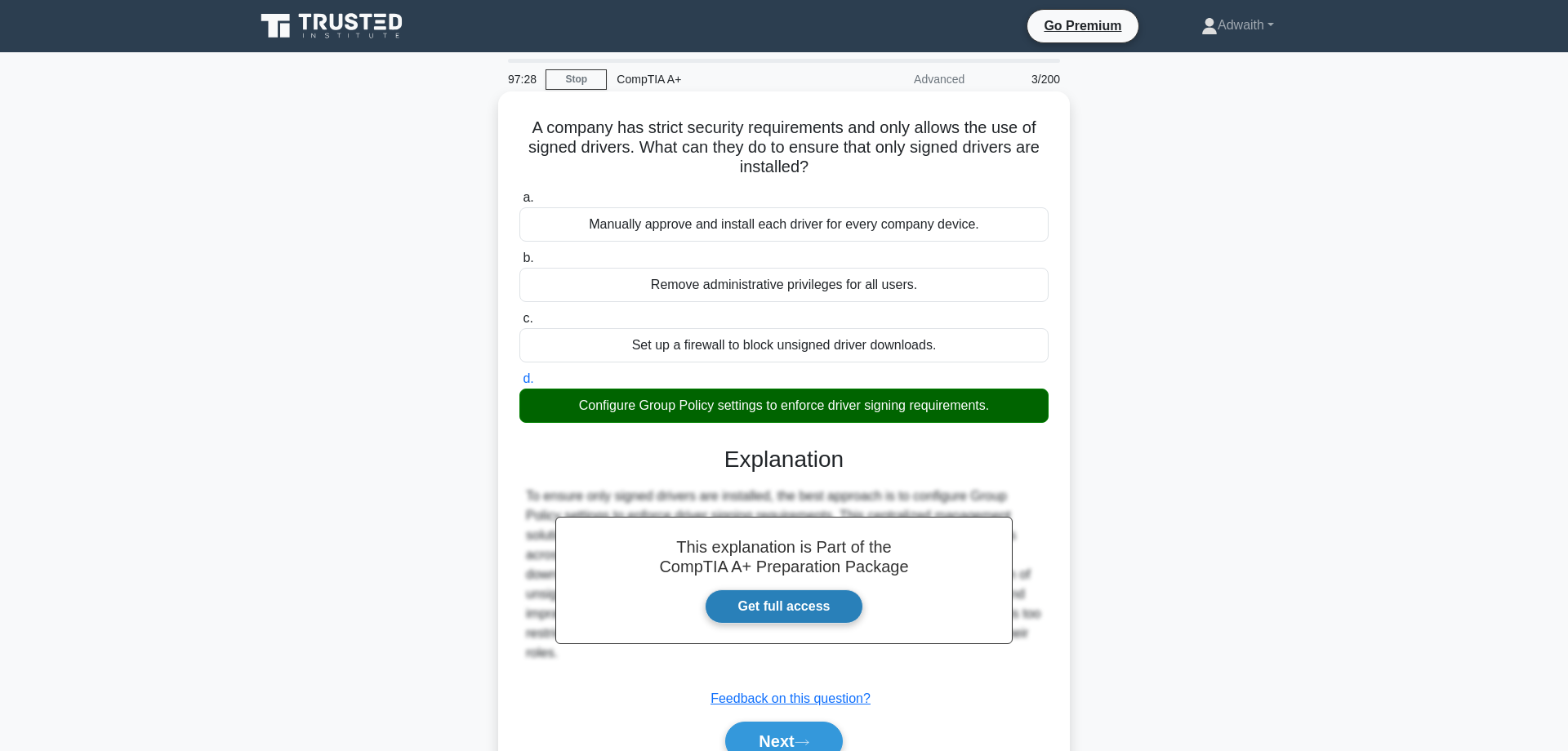
scroll to position [131, 0]
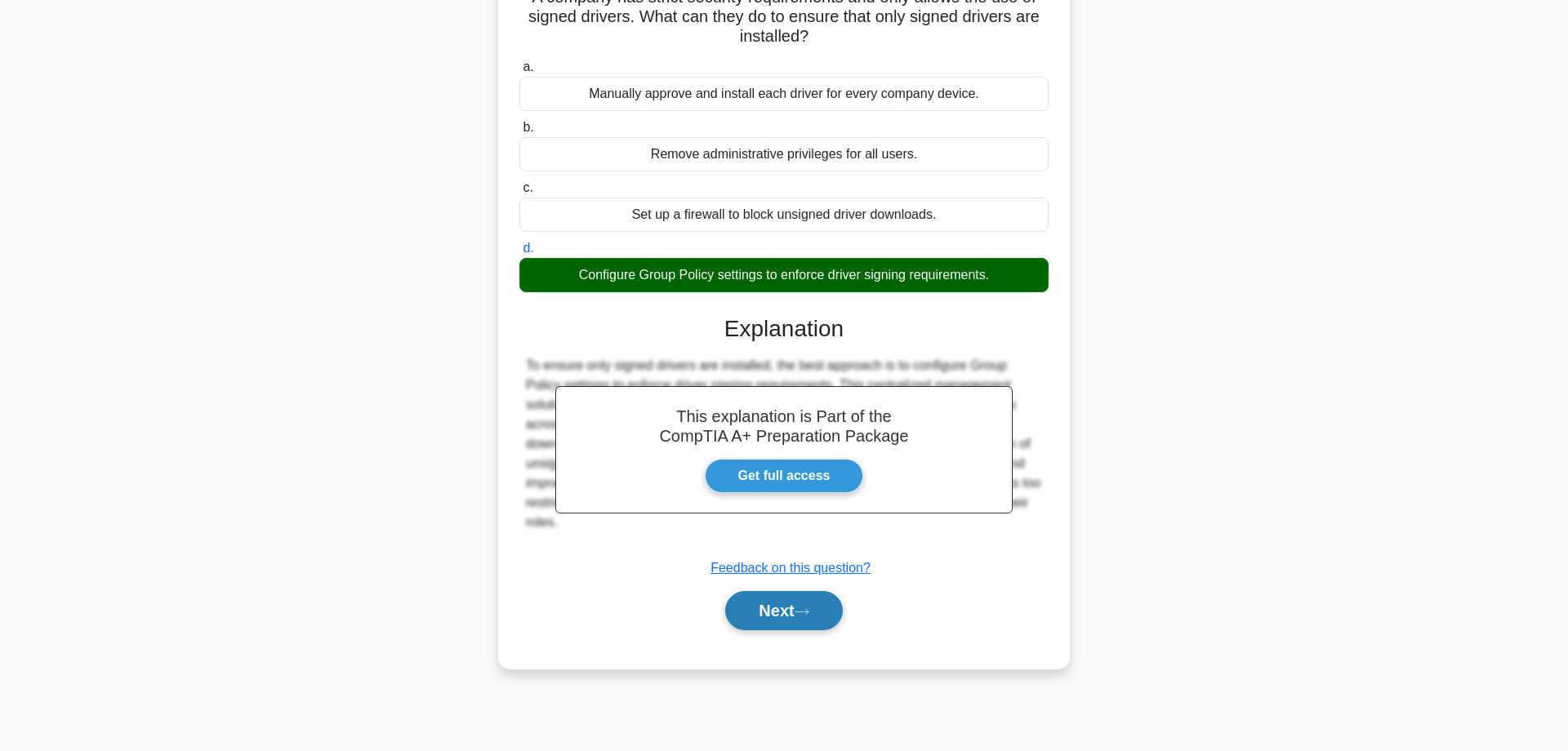
click at [790, 625] on button "Next" at bounding box center [783, 611] width 117 height 39
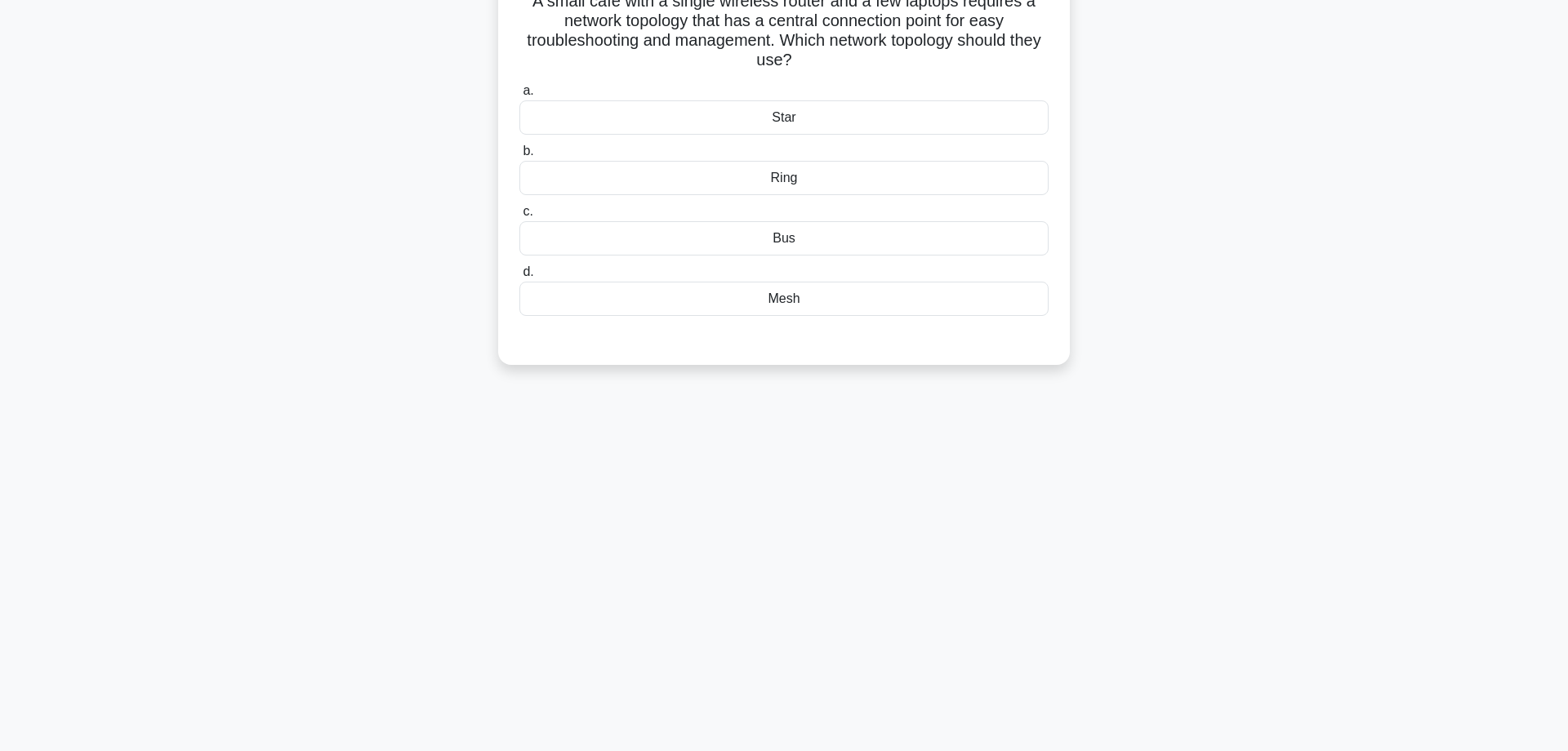
scroll to position [0, 0]
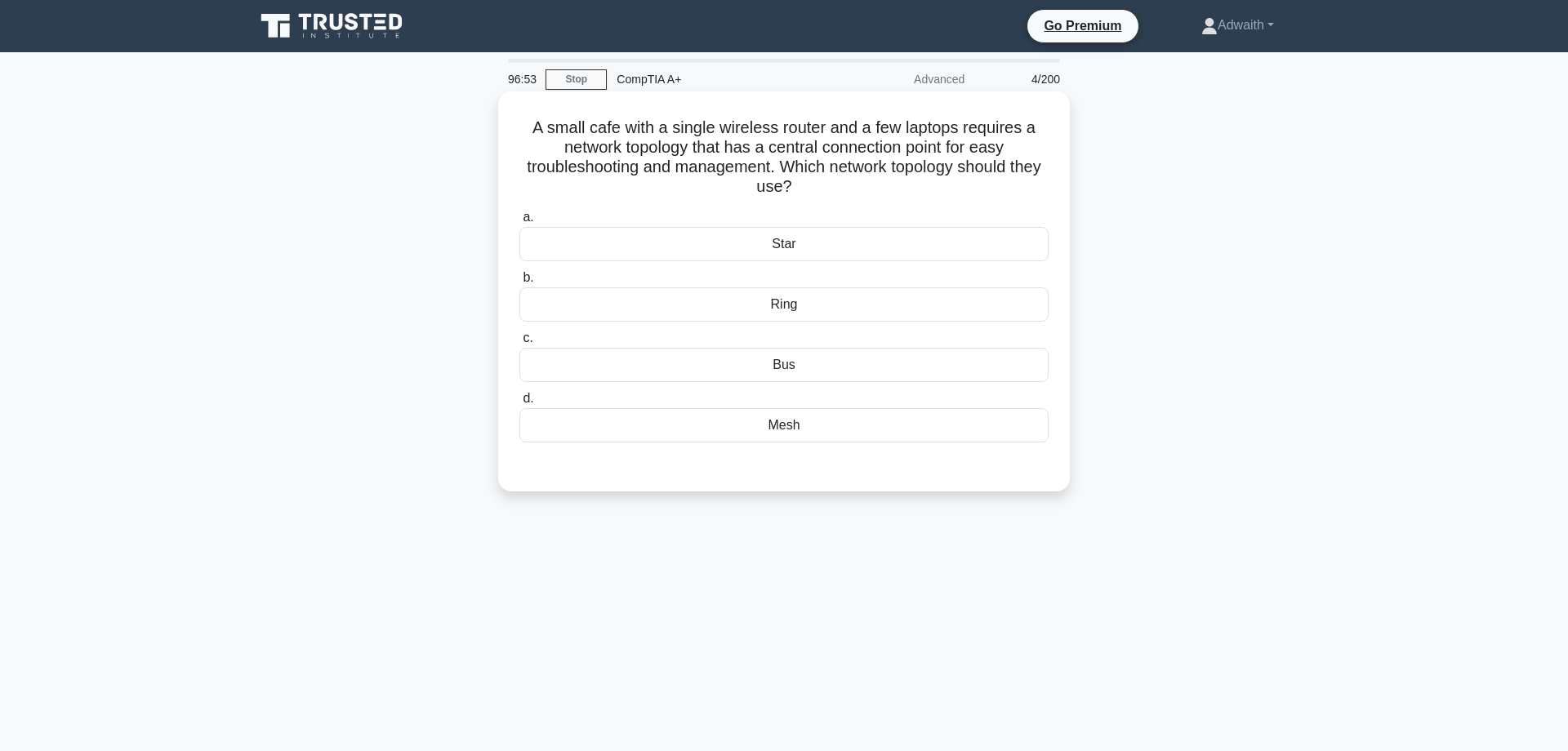
click at [823, 249] on div "Star" at bounding box center [784, 244] width 529 height 35
click at [520, 223] on input "a. Star" at bounding box center [520, 217] width 0 height 10
radio input "true"
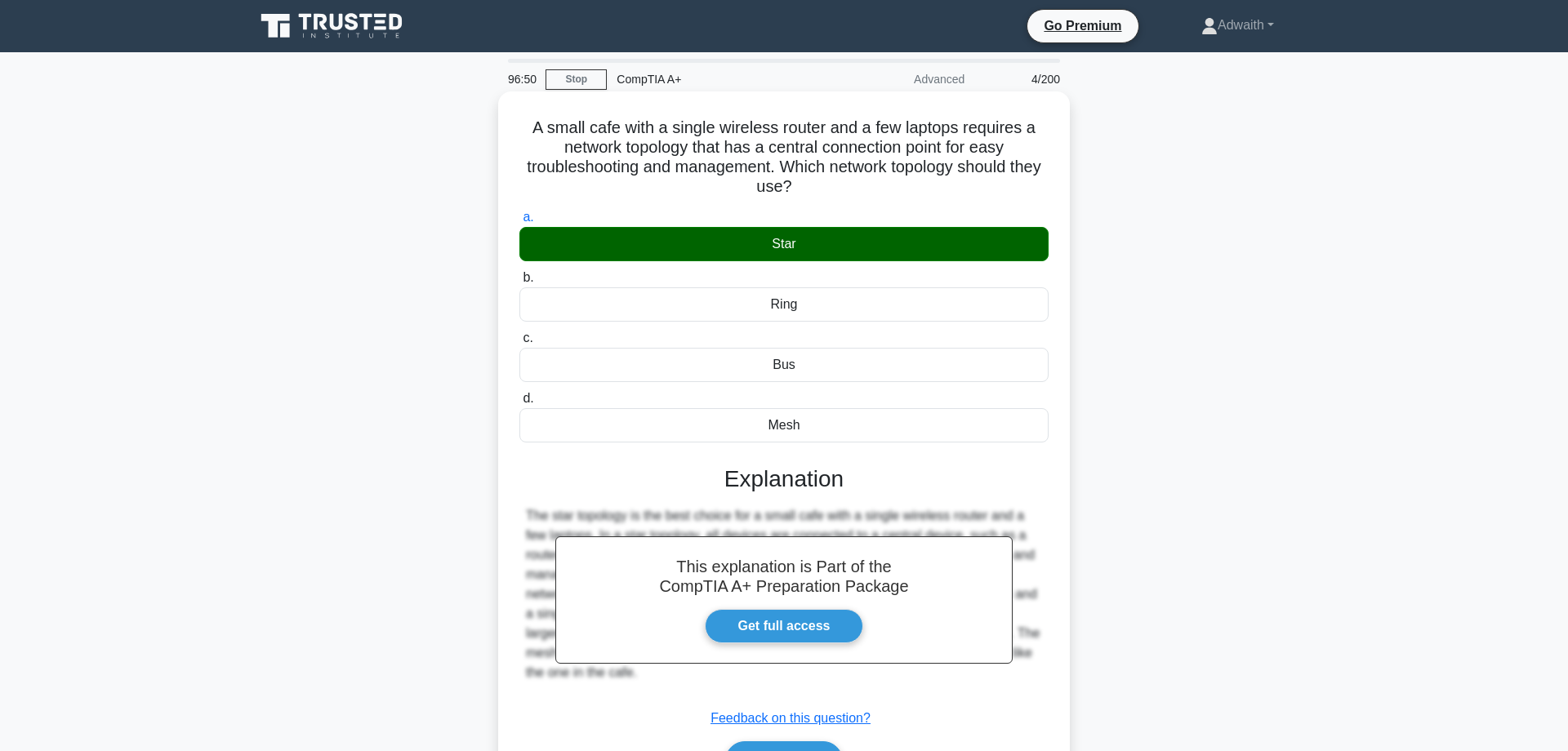
click at [527, 127] on h5 "A small cafe with a single wireless router and a few laptops requires a network…" at bounding box center [784, 158] width 533 height 80
copy icon
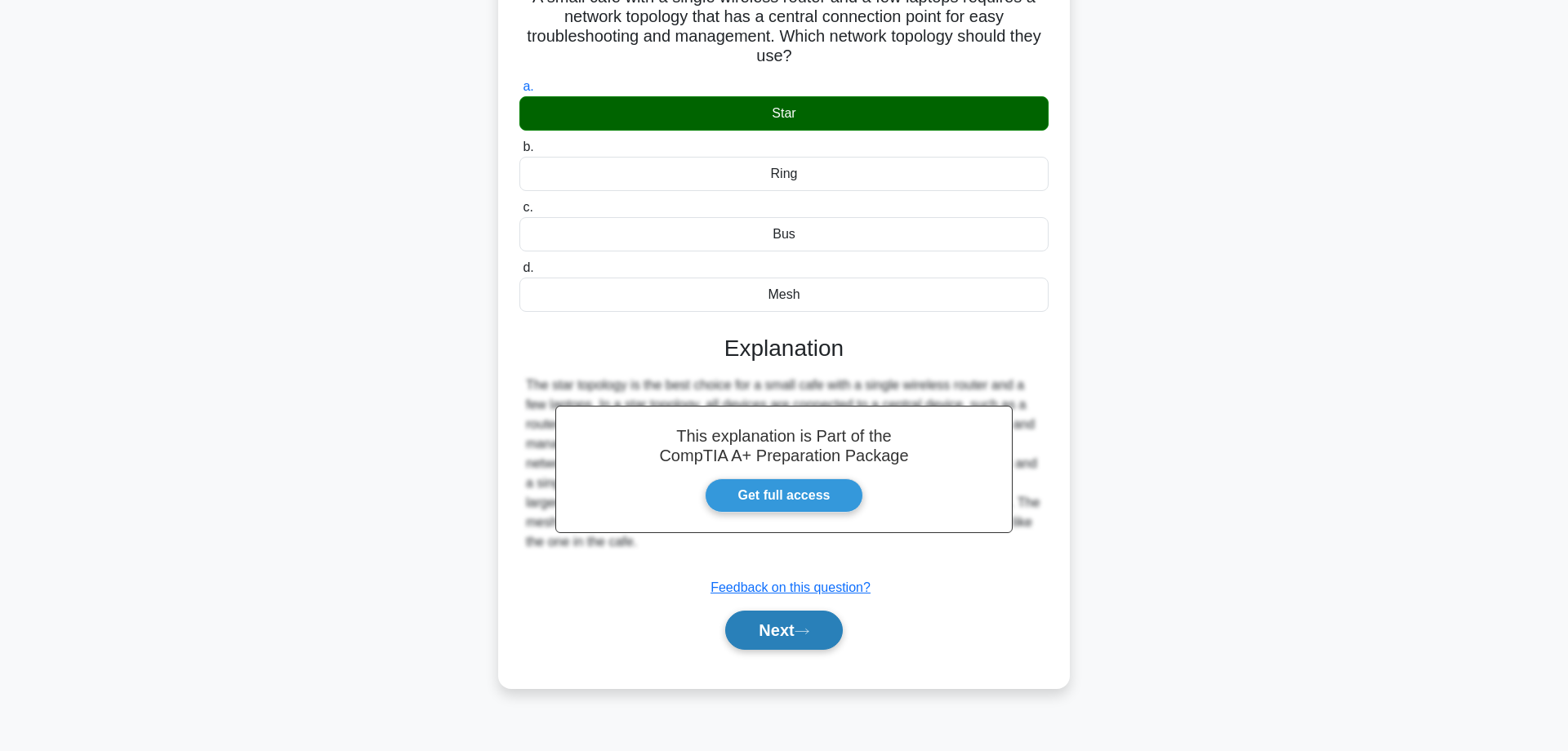
click at [789, 624] on button "Next" at bounding box center [783, 631] width 117 height 39
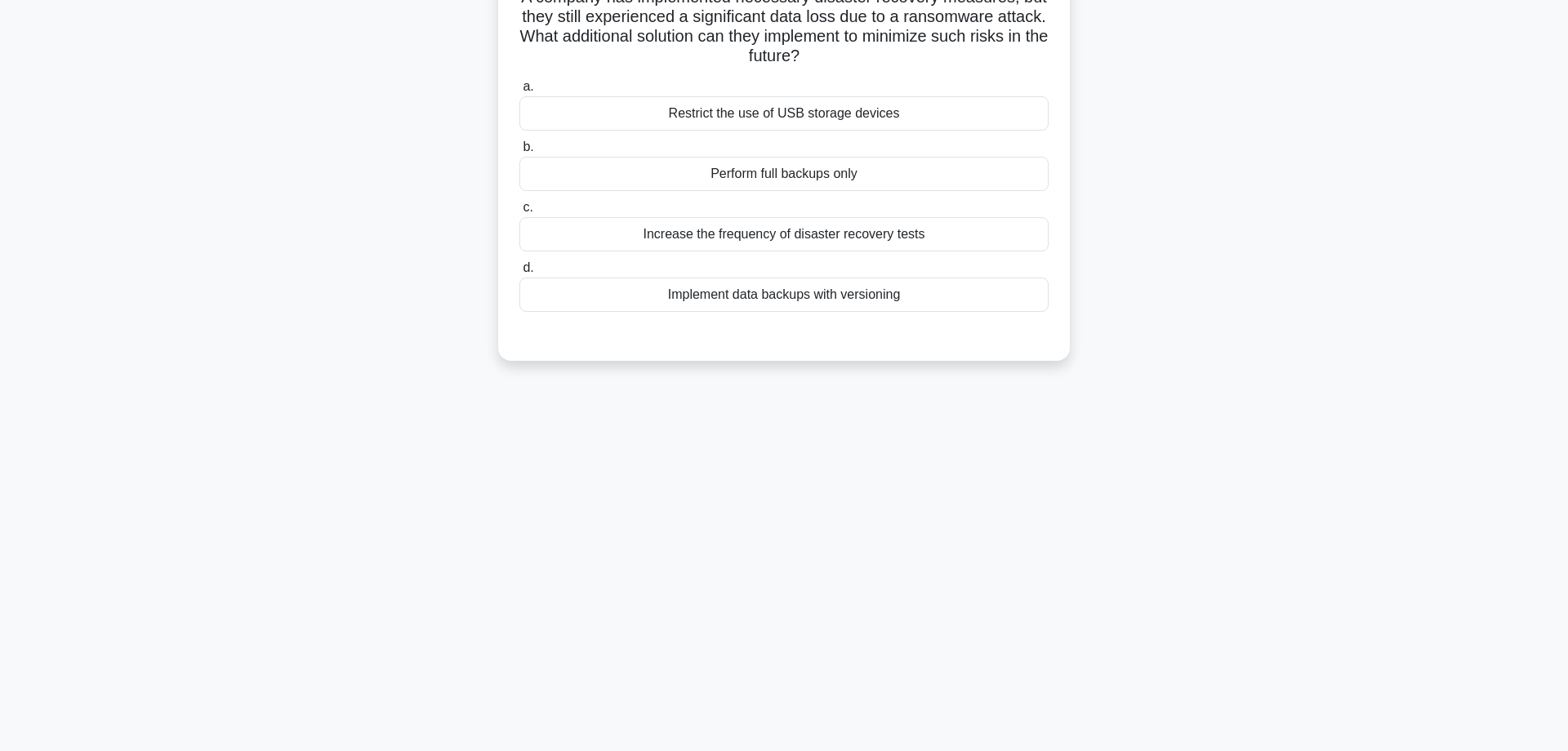
scroll to position [0, 0]
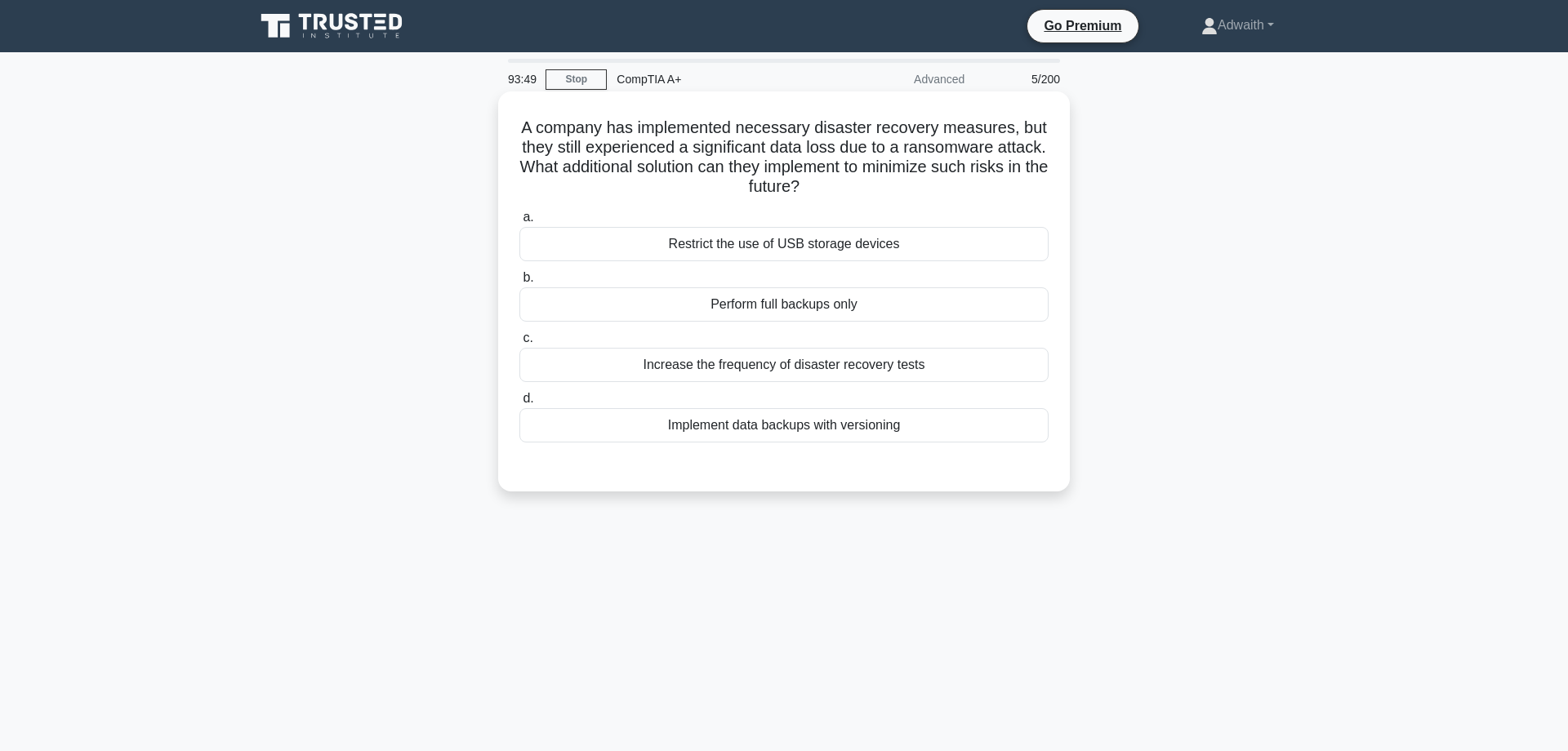
click at [832, 311] on div "Perform full backups only" at bounding box center [784, 305] width 529 height 35
click at [520, 283] on input "b. Perform full backups only" at bounding box center [520, 277] width 0 height 10
radio input "true"
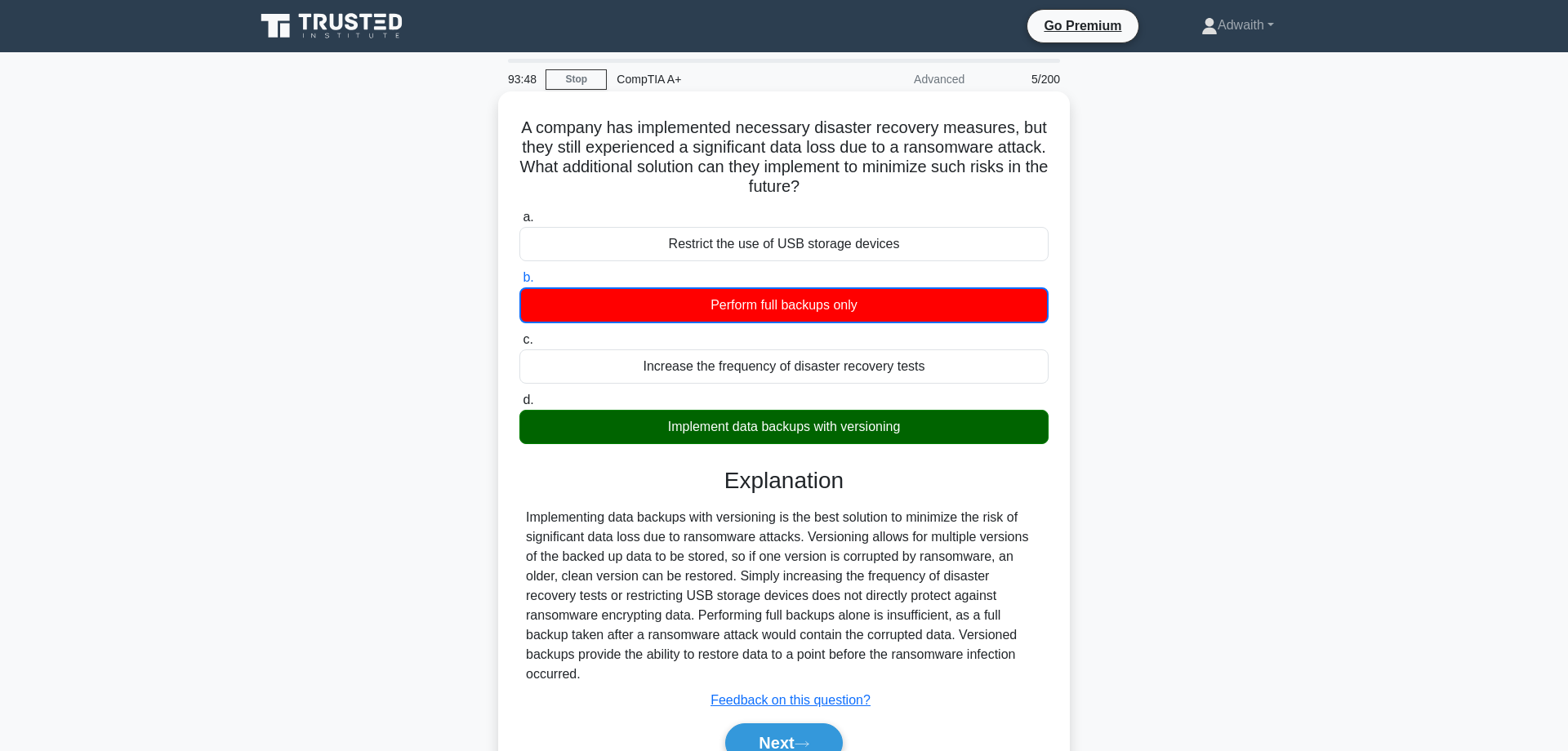
scroll to position [131, 0]
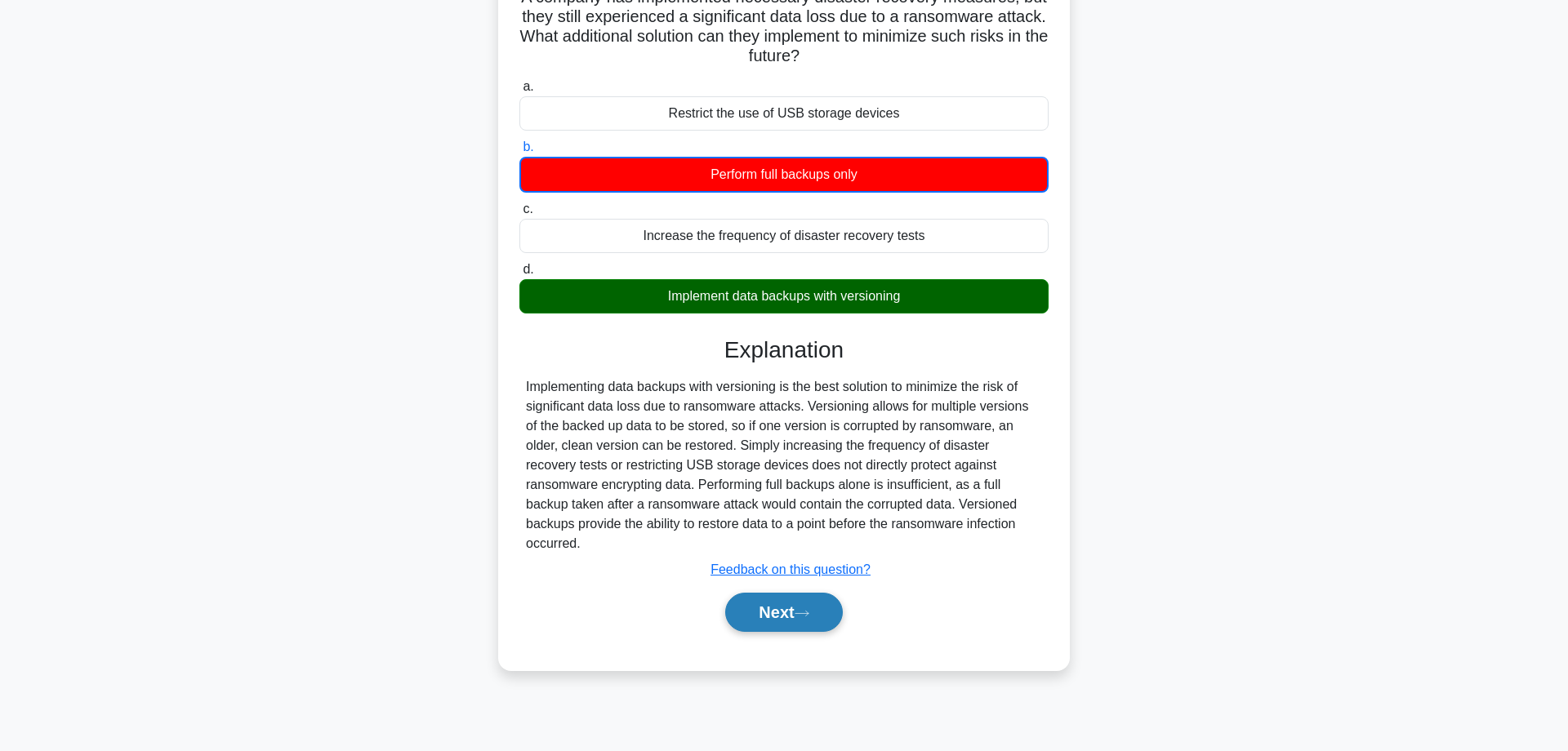
drag, startPoint x: 774, startPoint y: 617, endPoint x: 776, endPoint y: 604, distance: 13.2
click at [775, 616] on button "Next" at bounding box center [783, 612] width 117 height 39
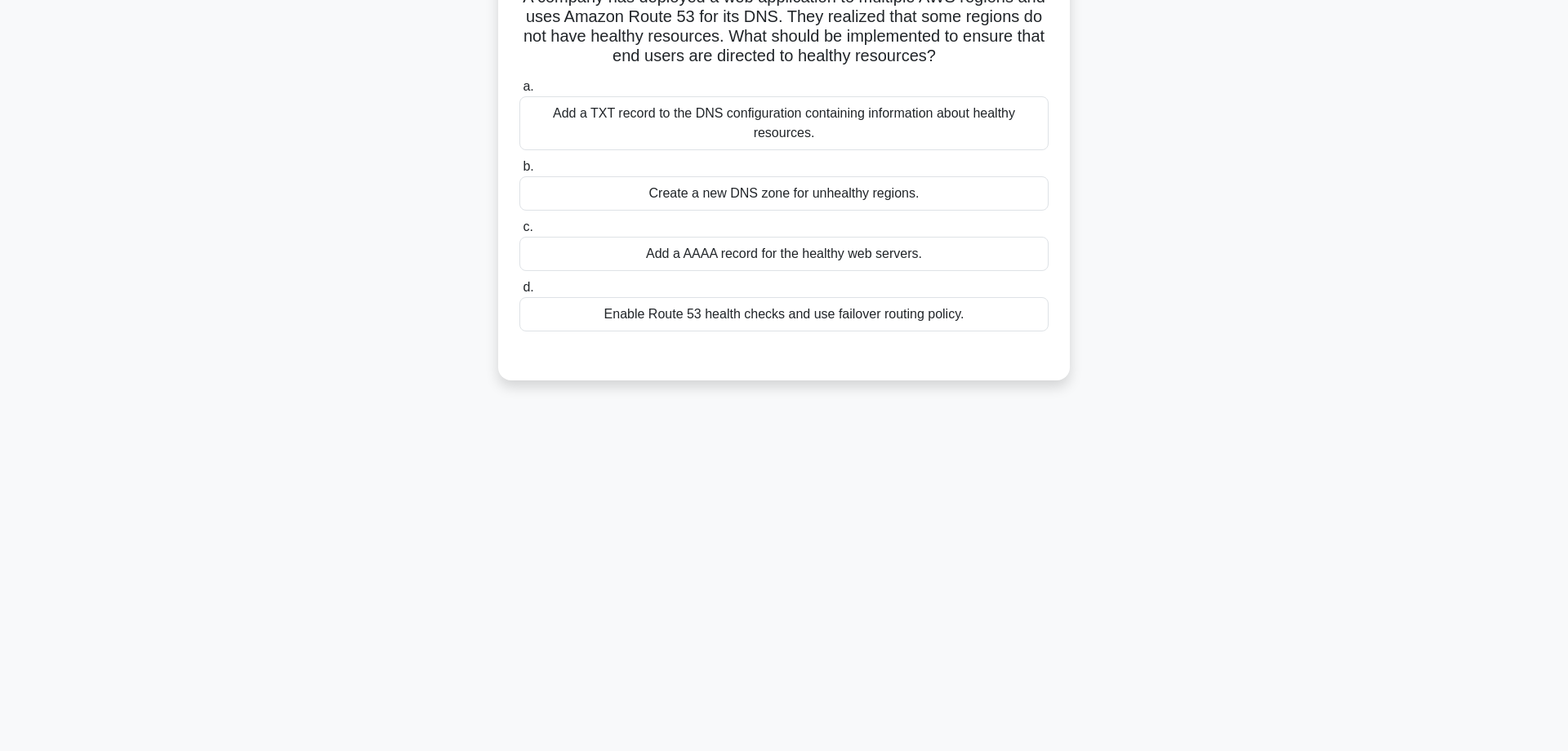
scroll to position [0, 0]
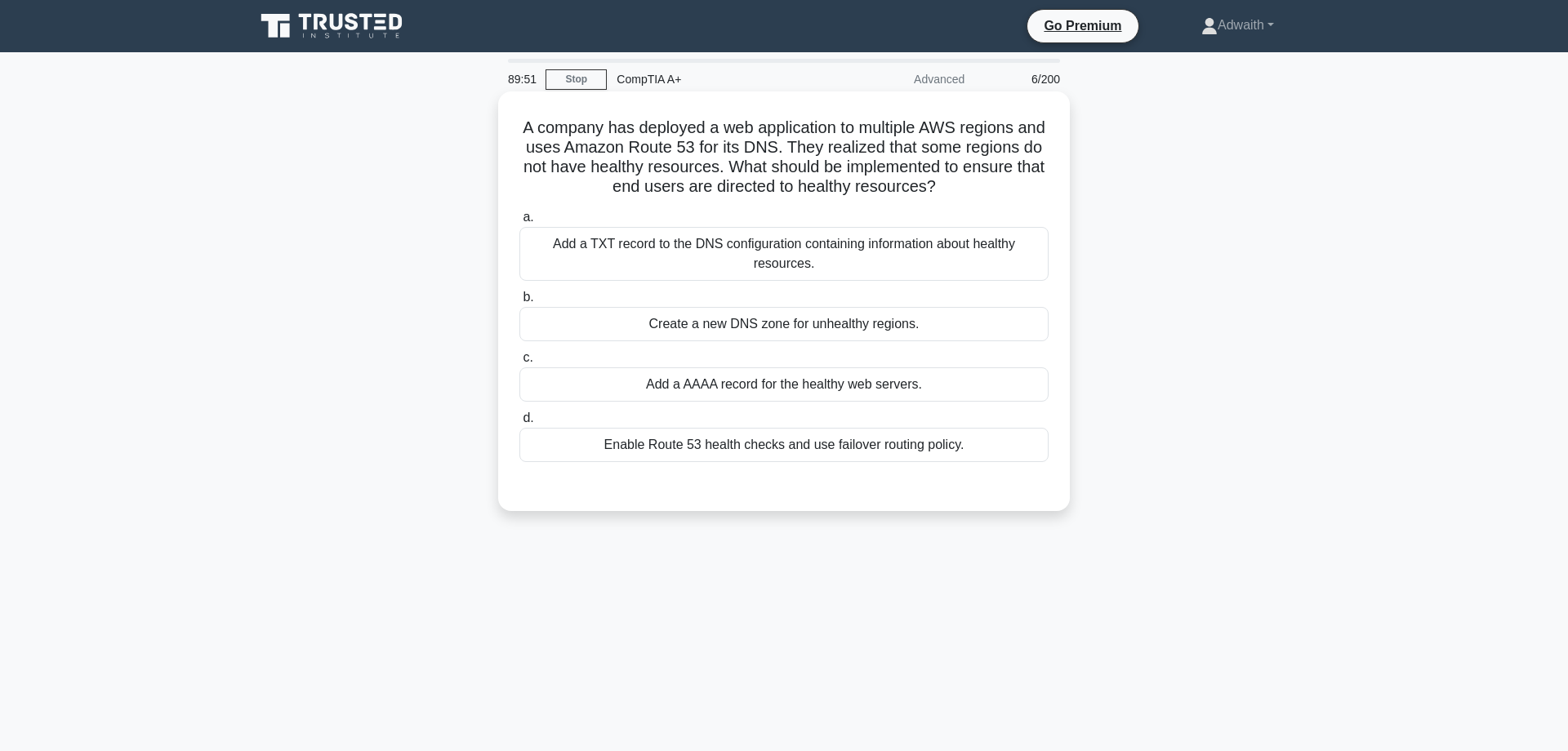
click at [682, 462] on div "Enable Route 53 health checks and use failover routing policy." at bounding box center [784, 445] width 529 height 35
click at [520, 423] on input "d. Enable Route 53 health checks and use failover routing policy." at bounding box center [520, 418] width 0 height 10
radio input "true"
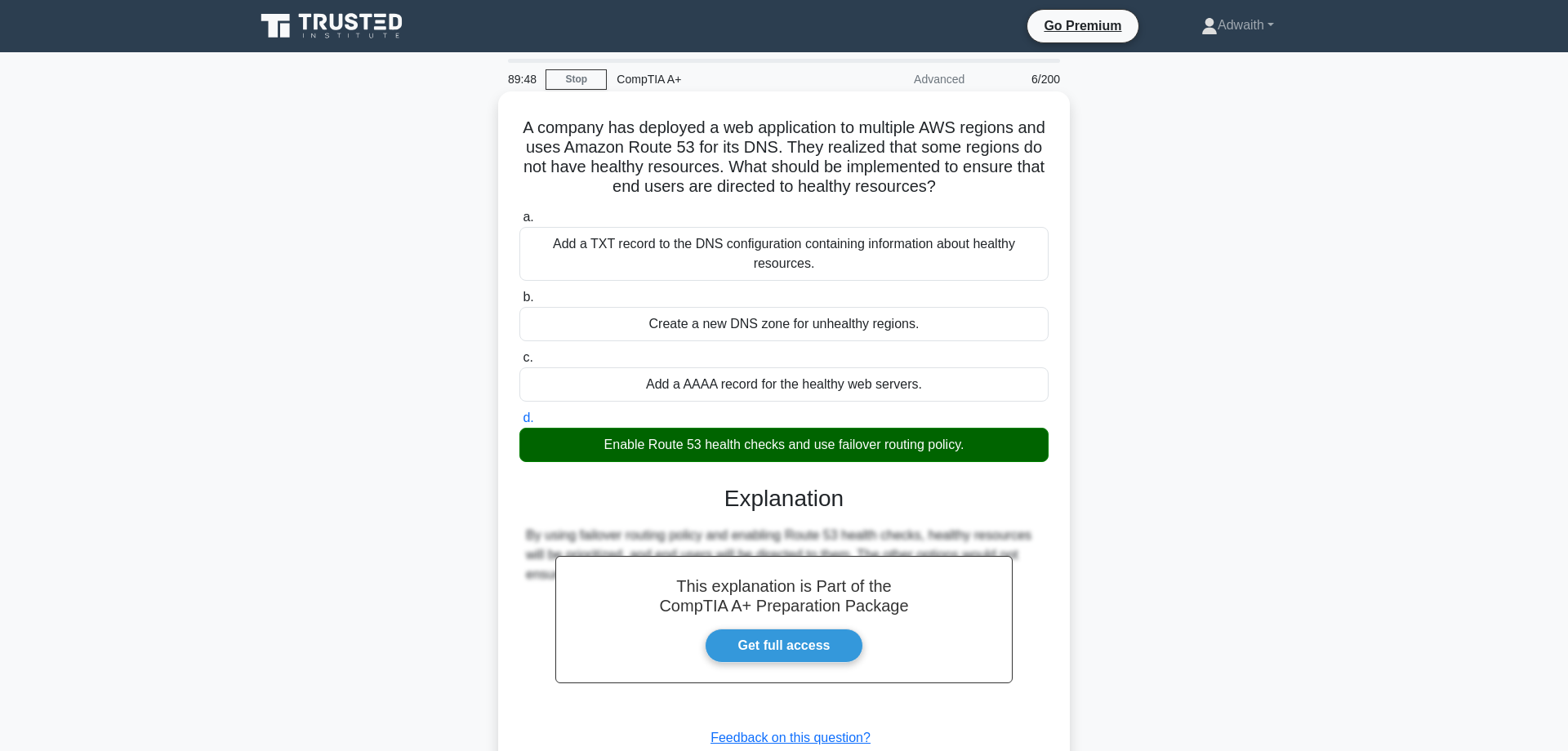
click at [536, 128] on h5 "A company has deployed a web application to multiple AWS regions and uses Amazo…" at bounding box center [784, 158] width 533 height 80
click at [538, 126] on h5 "A company has deployed a web application to multiple AWS regions and uses Amazo…" at bounding box center [784, 158] width 533 height 80
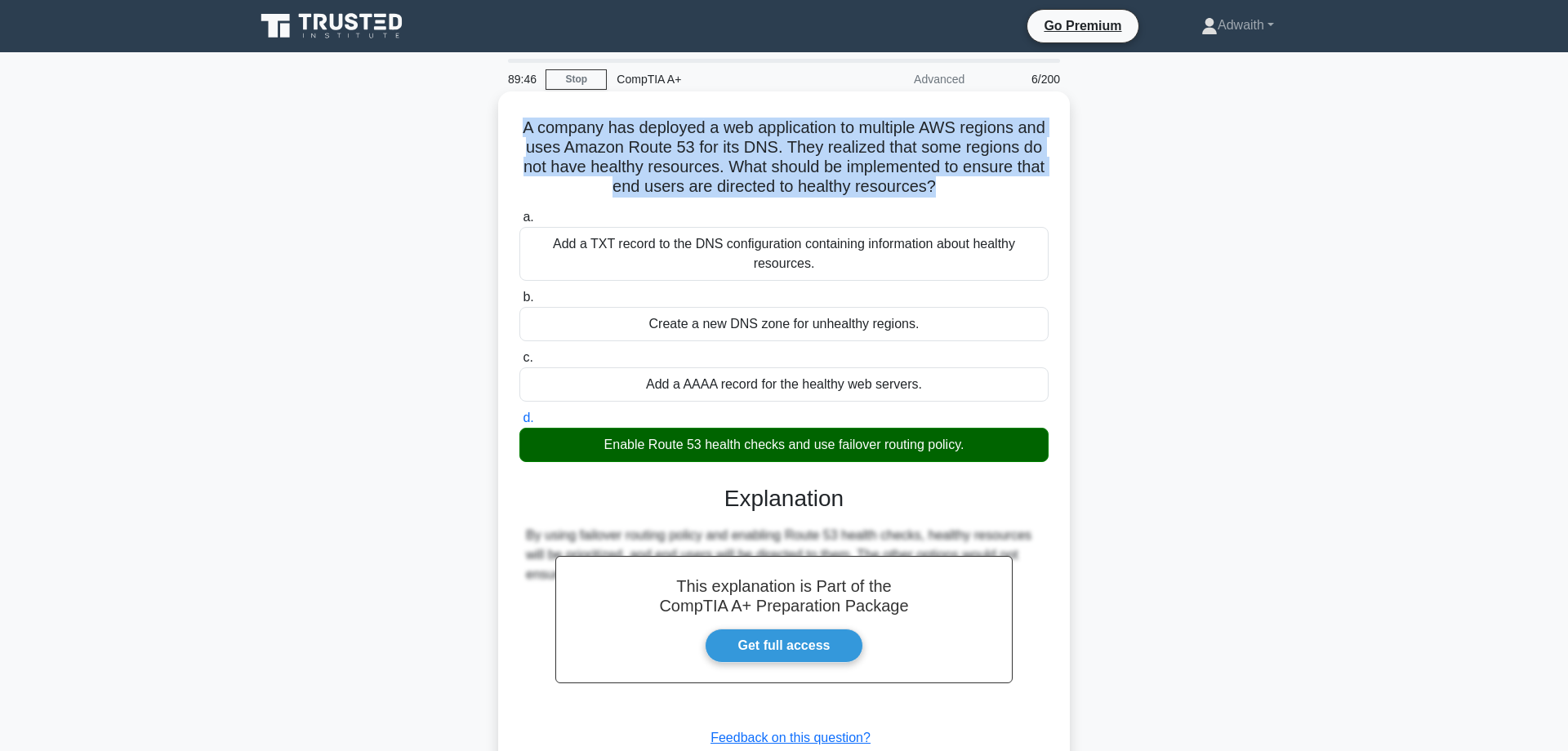
copy h5 "A company has deployed a web application to multiple AWS regions and uses Amazo…"
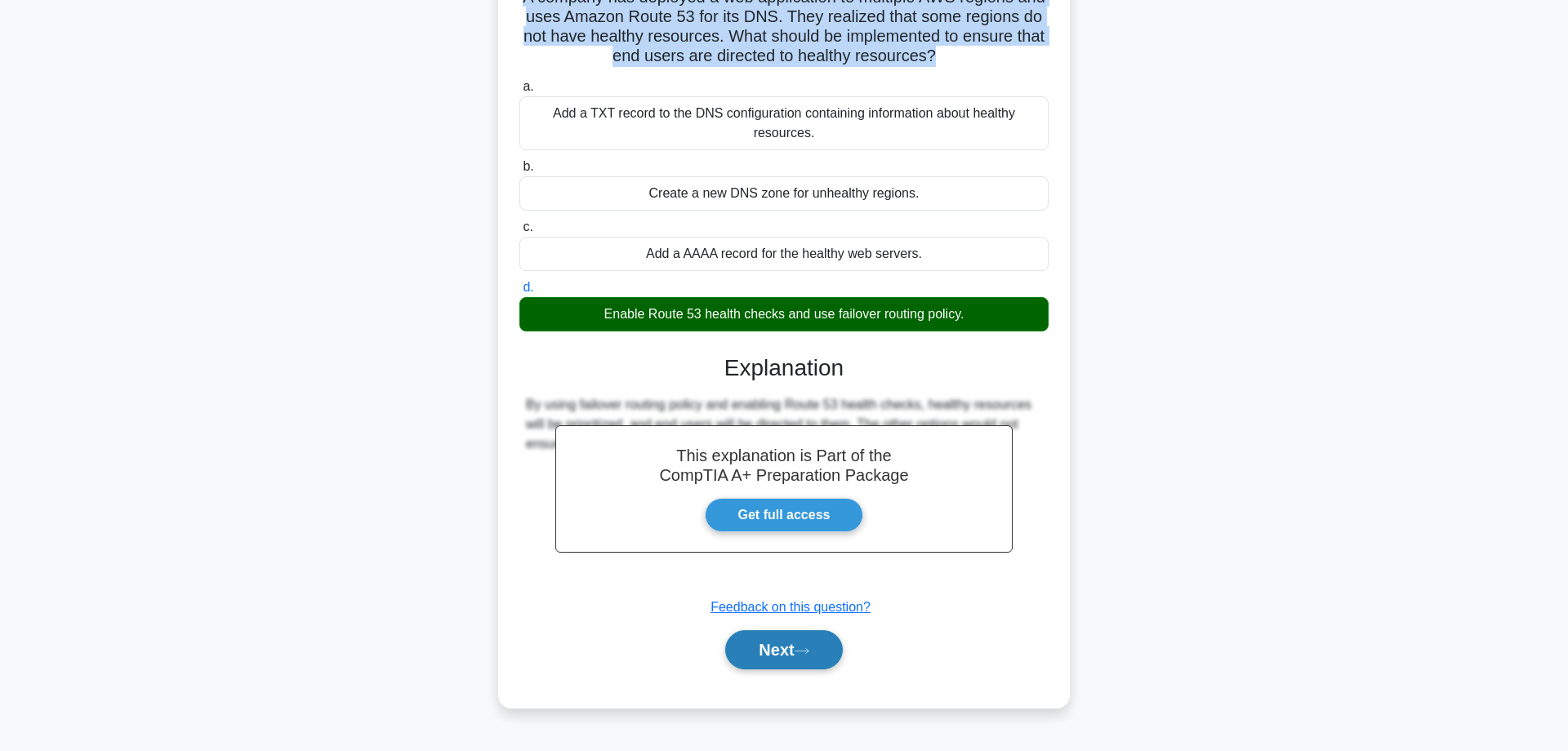
click at [777, 669] on button "Next" at bounding box center [783, 650] width 117 height 39
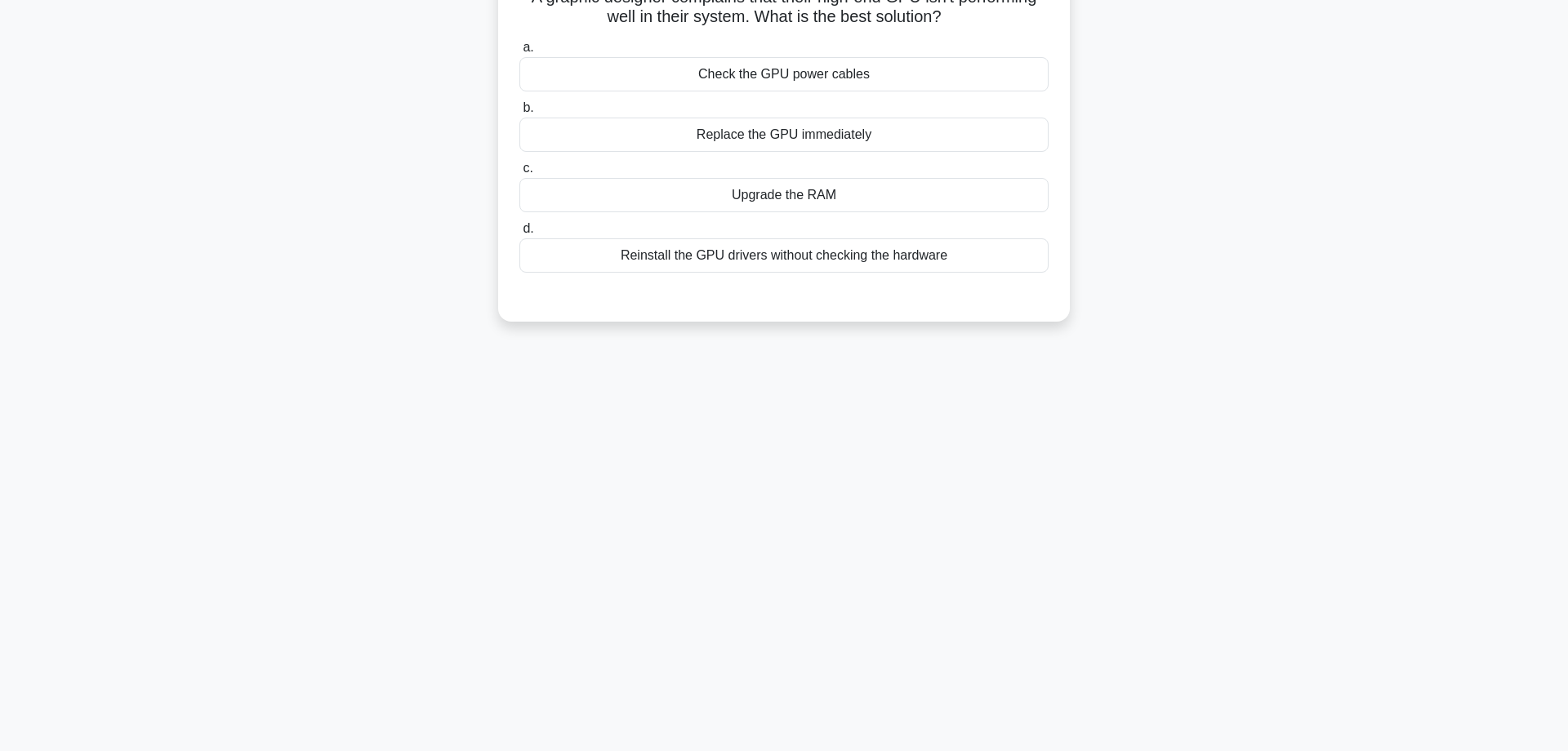
scroll to position [0, 0]
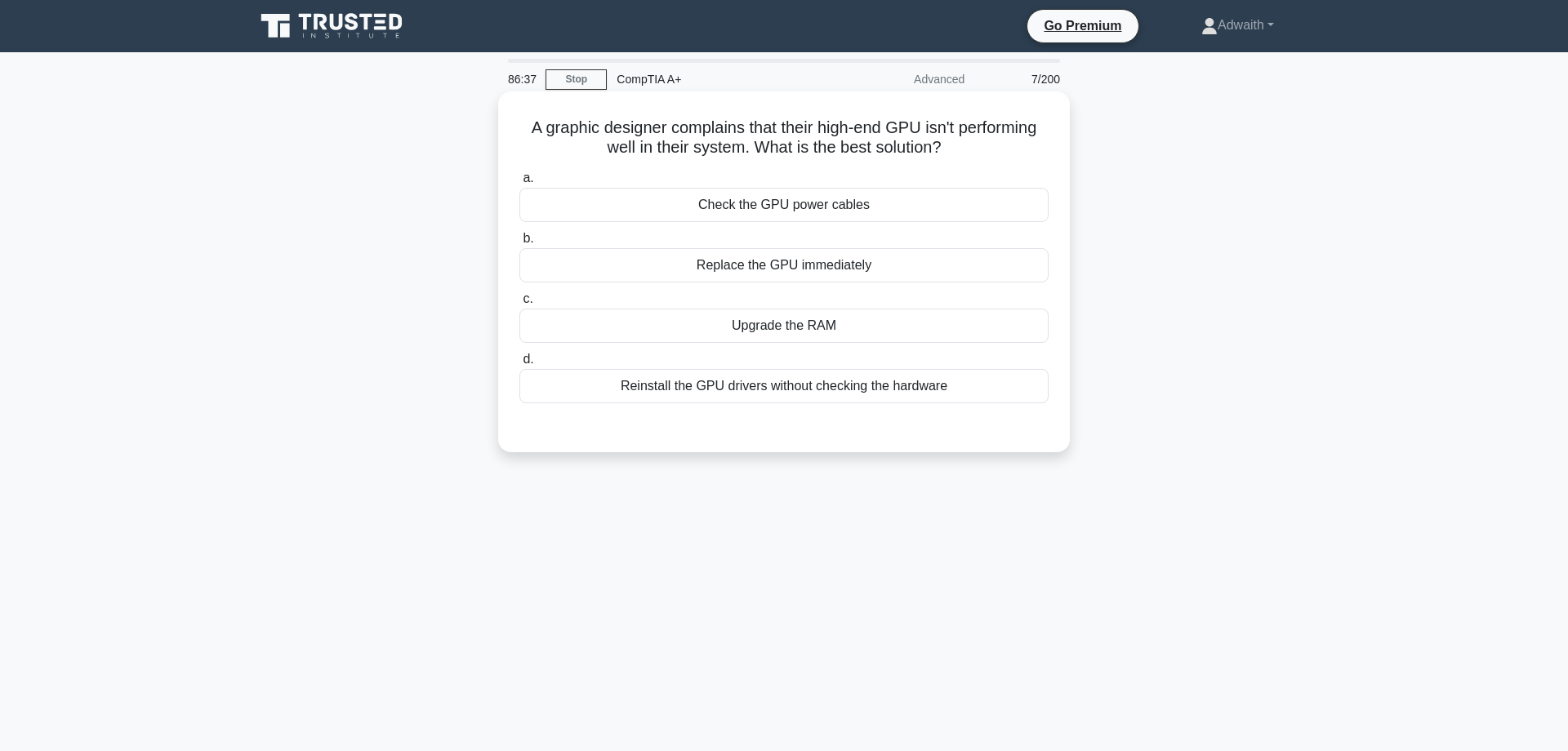
click at [736, 193] on div "Check the GPU power cables" at bounding box center [784, 205] width 529 height 35
click at [520, 184] on input "a. Check the GPU power cables" at bounding box center [520, 177] width 0 height 10
radio input "true"
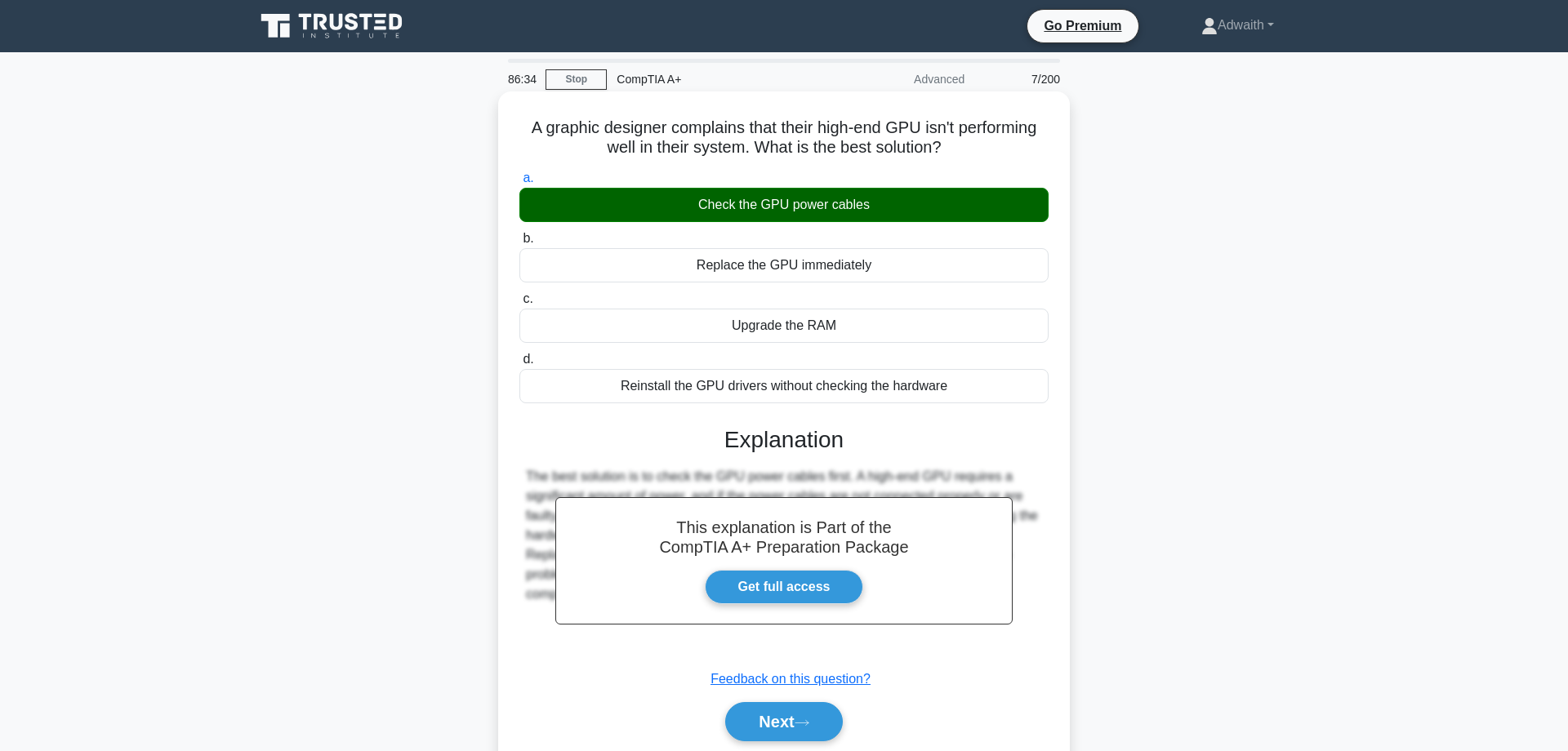
click at [616, 130] on h5 "A graphic designer complains that their high-end GPU isn't performing well in t…" at bounding box center [784, 138] width 533 height 41
click at [617, 130] on h5 "A graphic designer complains that their high-end GPU isn't performing well in t…" at bounding box center [784, 138] width 533 height 41
copy icon
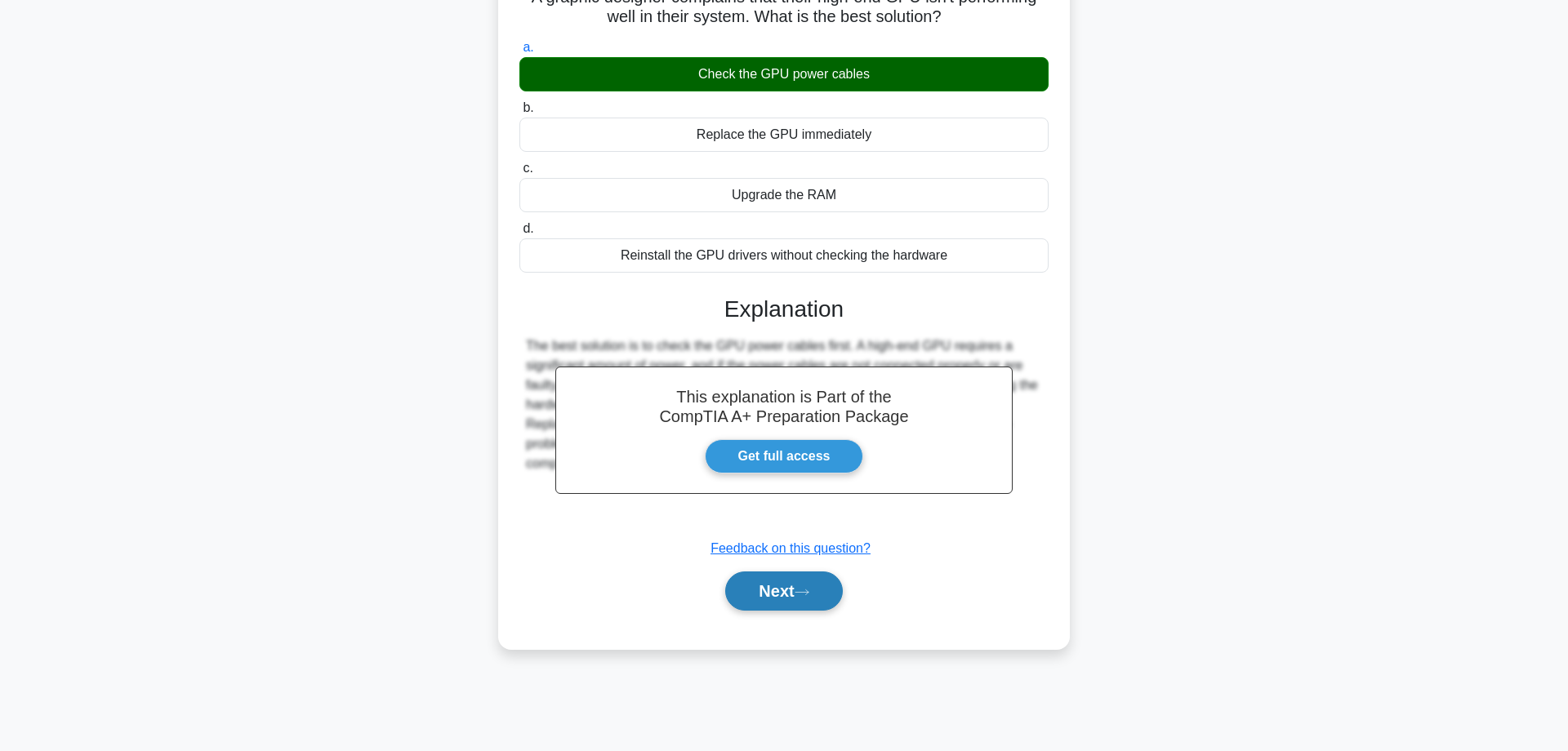
click at [795, 590] on button "Next" at bounding box center [783, 591] width 117 height 39
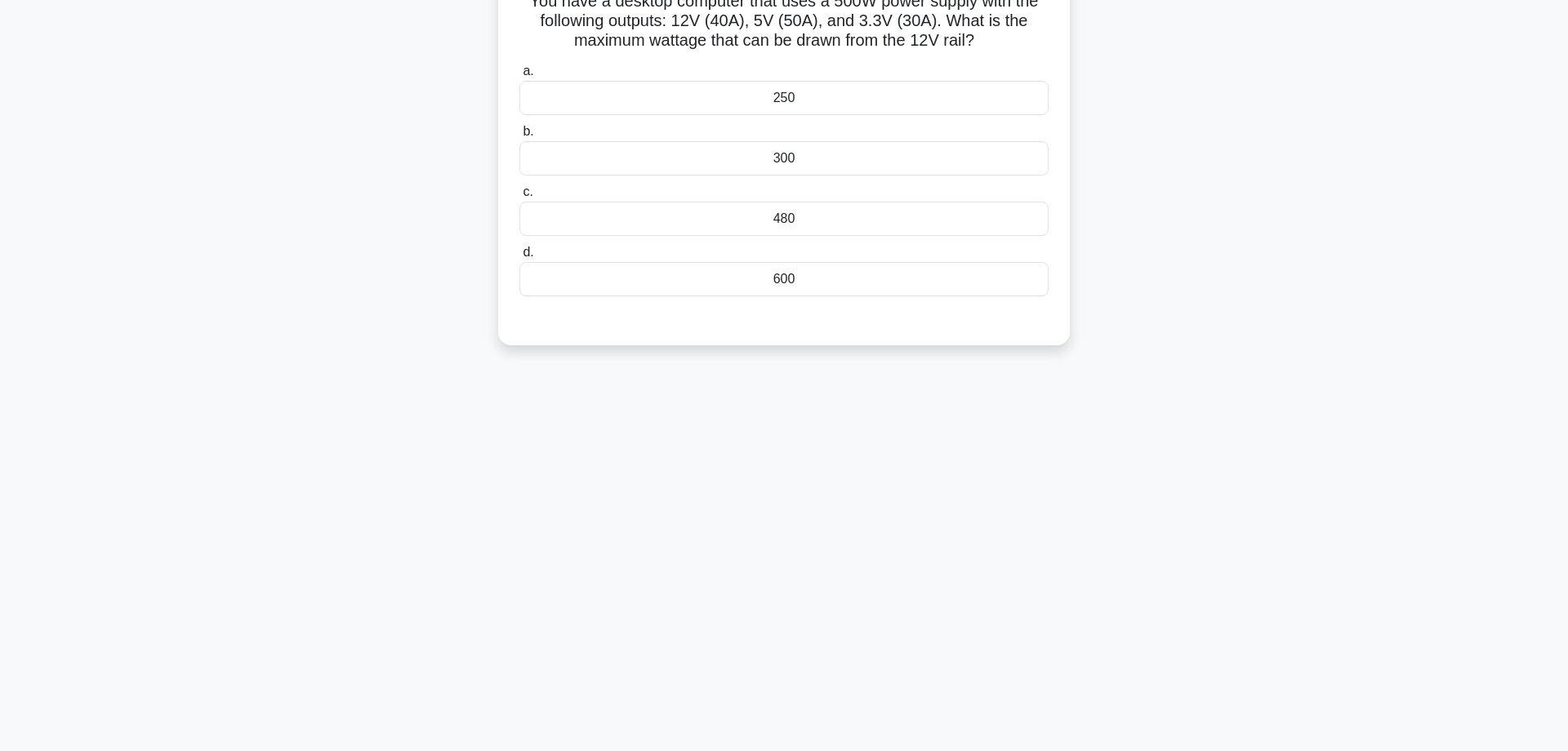
scroll to position [0, 0]
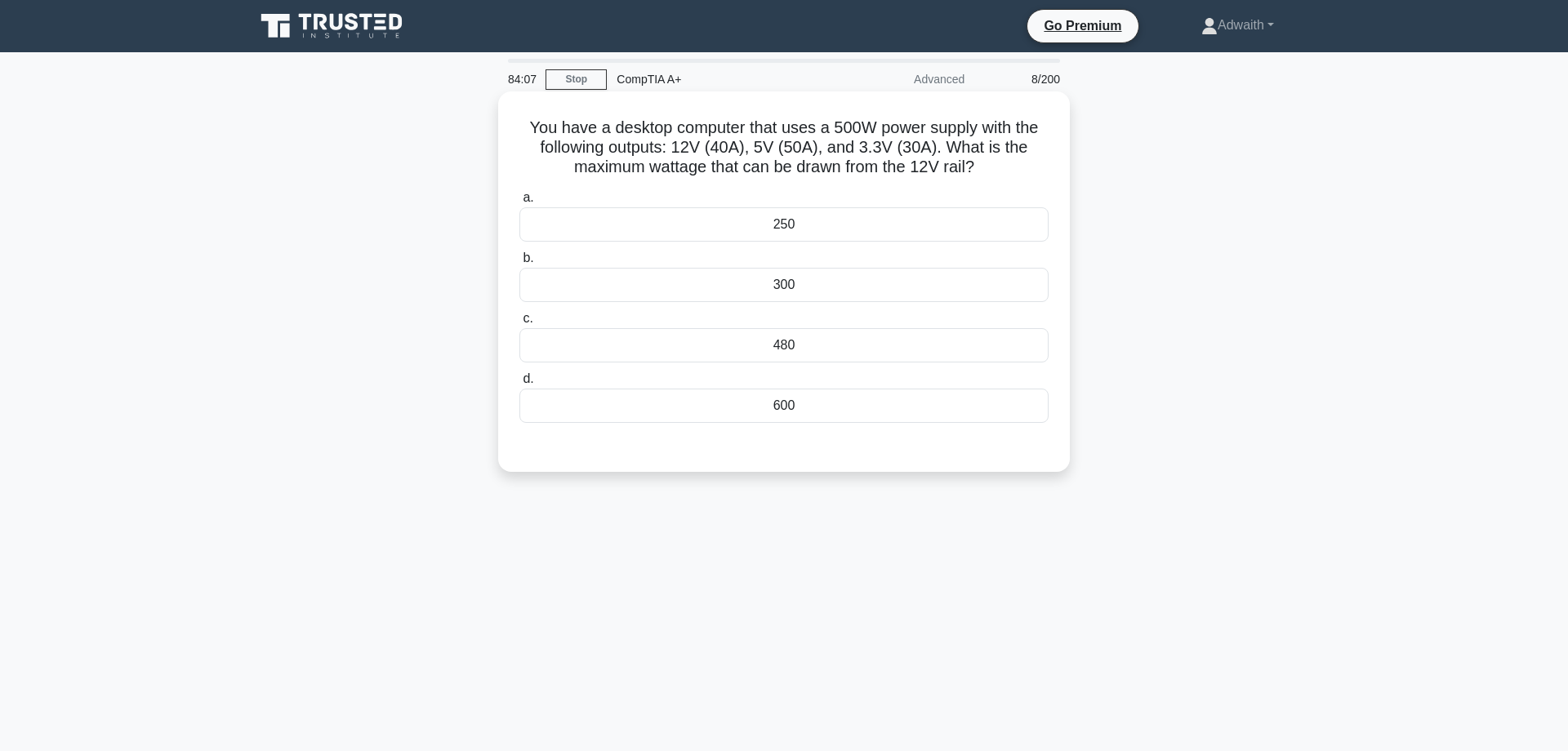
click at [808, 225] on div "250" at bounding box center [784, 224] width 529 height 35
click at [520, 204] on input "a. 250" at bounding box center [520, 197] width 0 height 10
radio input "true"
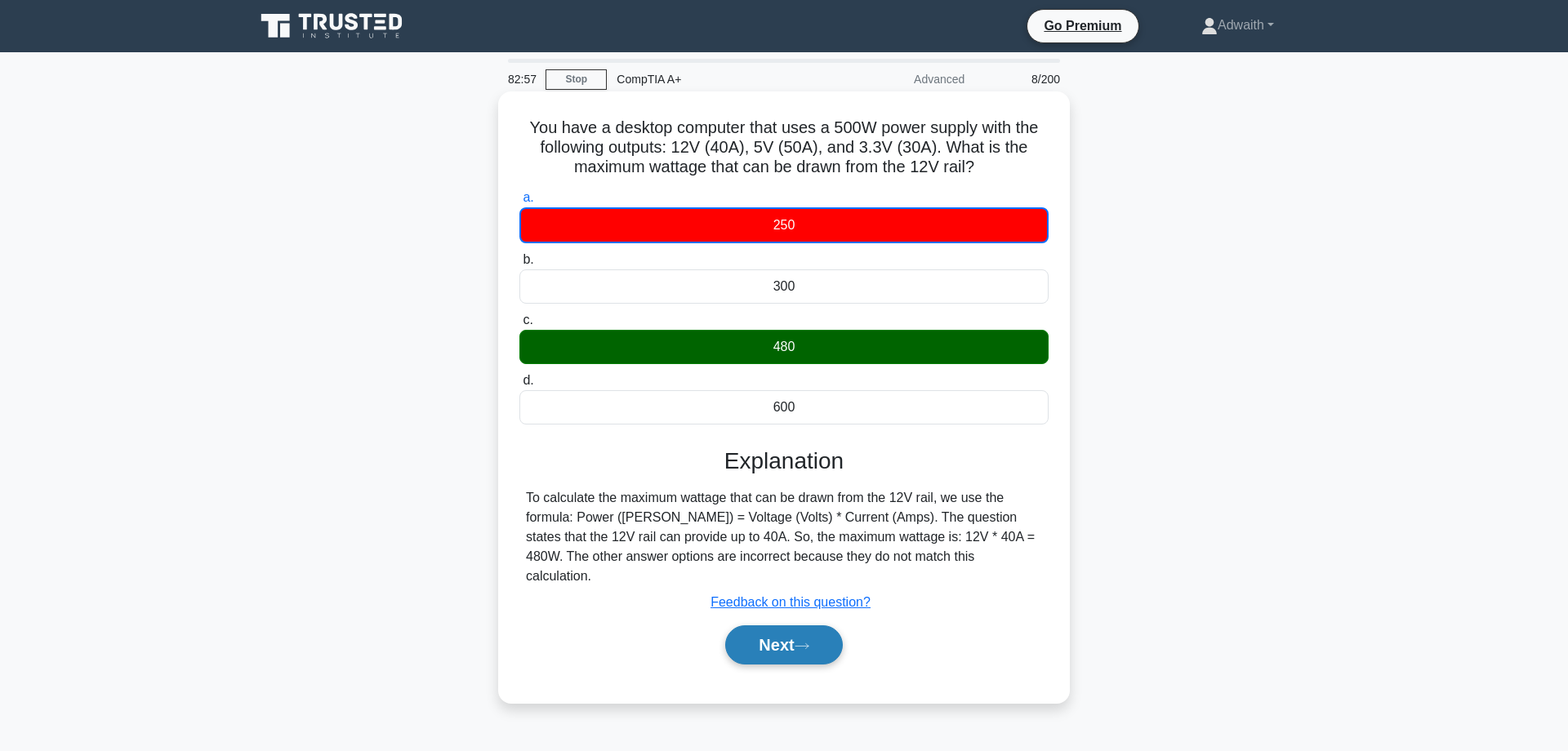
click at [822, 632] on button "Next" at bounding box center [783, 645] width 117 height 39
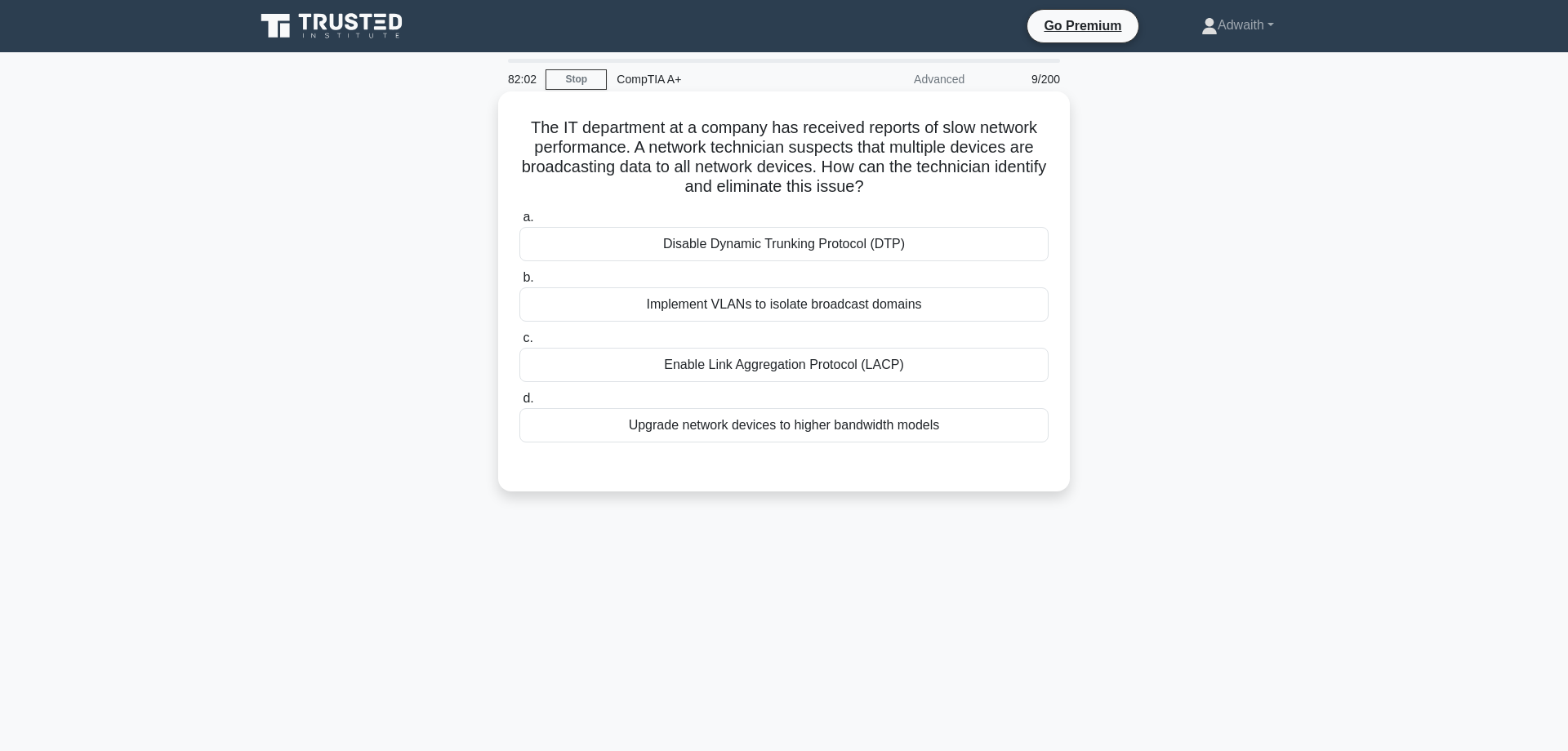
click at [791, 301] on div "Implement VLANs to isolate broadcast domains" at bounding box center [784, 305] width 529 height 35
click at [520, 283] on input "b. Implement VLANs to isolate broadcast domains" at bounding box center [520, 277] width 0 height 10
radio input "true"
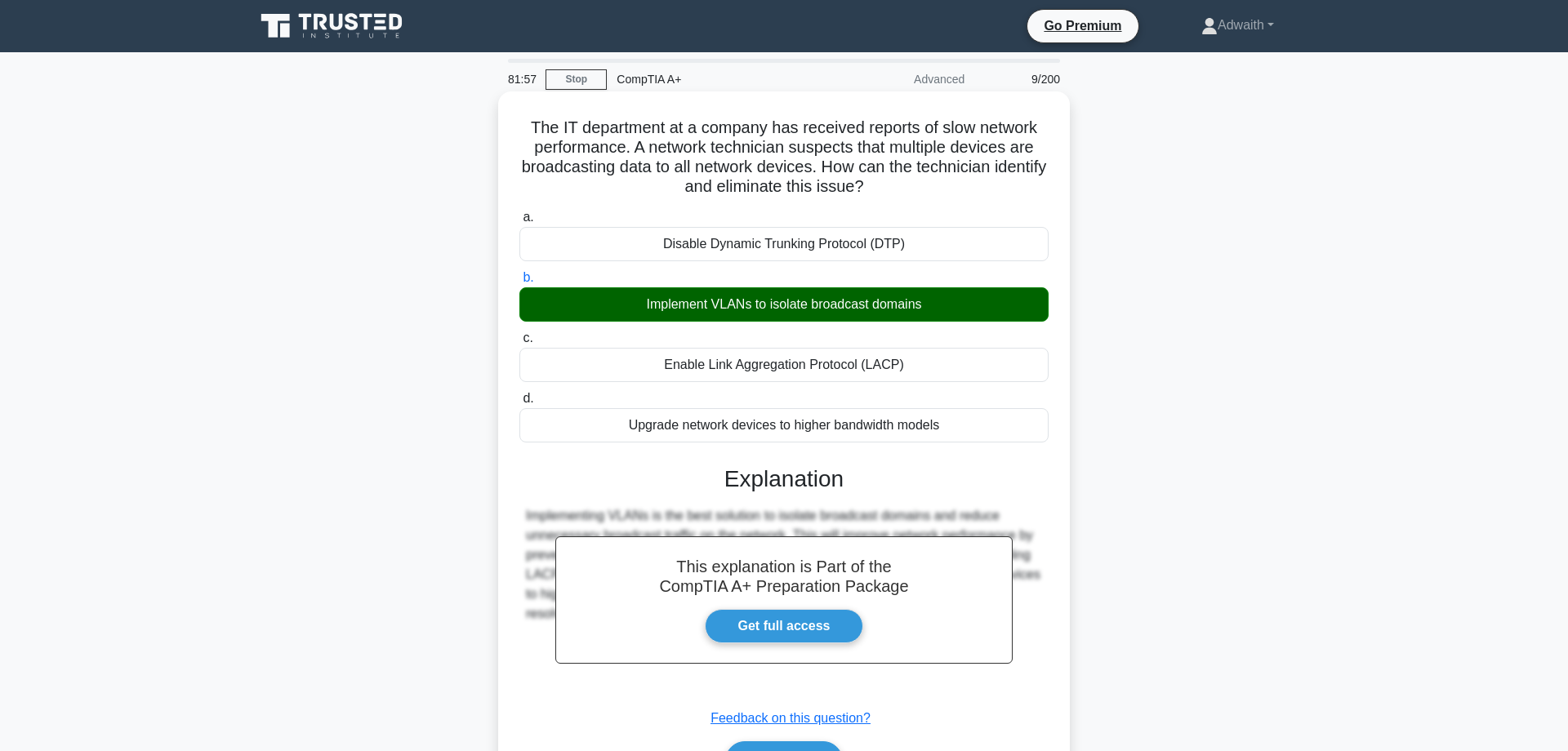
click at [659, 126] on h5 "The IT department at a company has received reports of slow network performance…" at bounding box center [784, 158] width 533 height 80
click at [663, 128] on h5 "The IT department at a company has received reports of slow network performance…" at bounding box center [784, 158] width 533 height 80
click at [663, 123] on h5 "The IT department at a company has received reports of slow network performance…" at bounding box center [784, 158] width 533 height 80
click at [663, 122] on h5 "The IT department at a company has received reports of slow network performance…" at bounding box center [784, 158] width 533 height 80
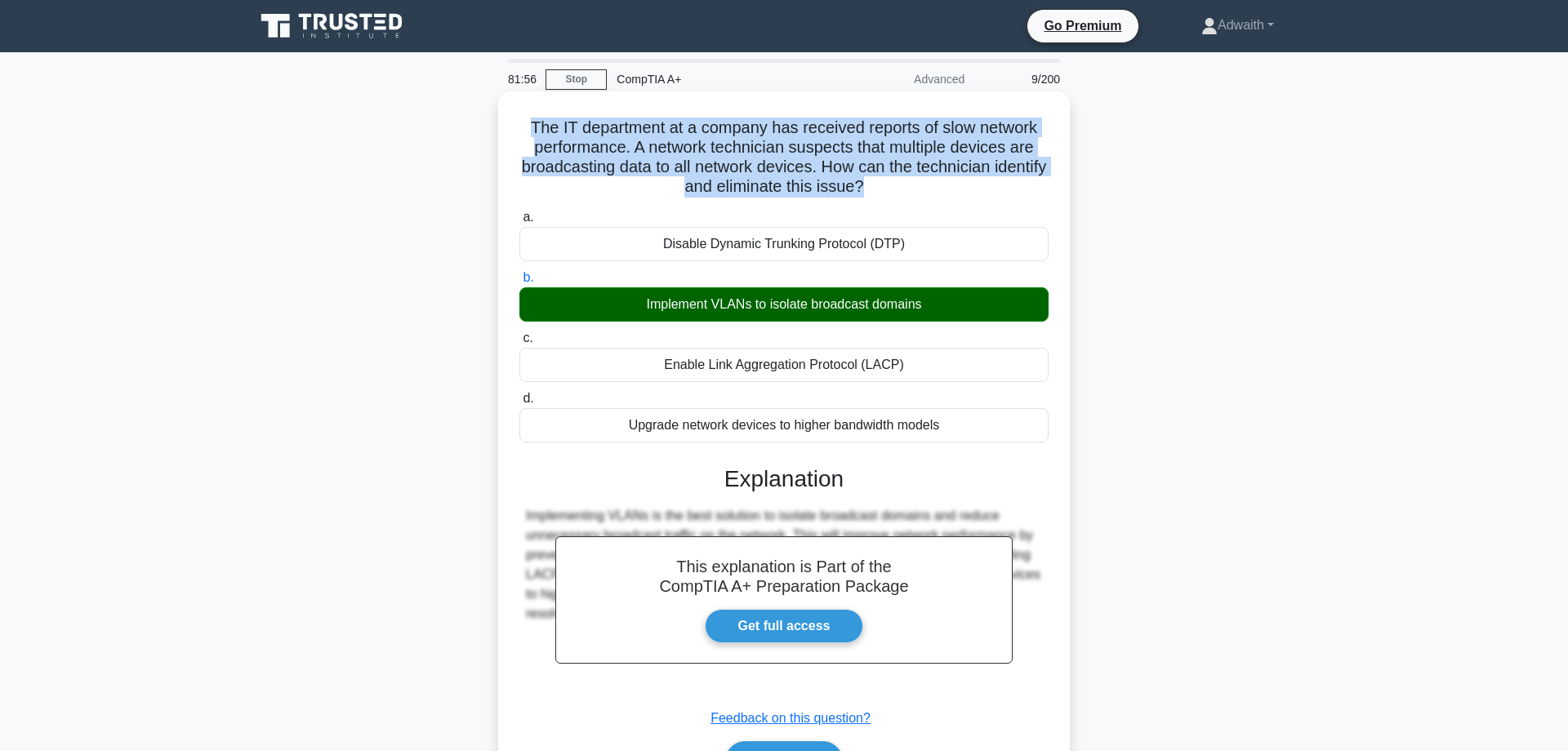
copy h5 "The IT department at a company has received reports of slow network performance…"
